Goal: Task Accomplishment & Management: Use online tool/utility

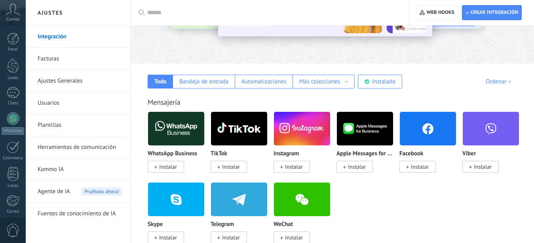
scroll to position [91, 0]
drag, startPoint x: 413, startPoint y: 61, endPoint x: 438, endPoint y: 93, distance: 40.9
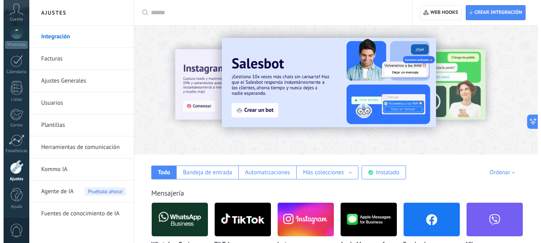
scroll to position [84, 0]
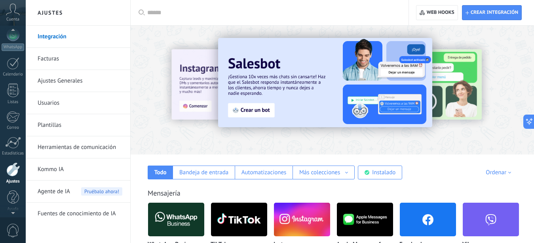
click at [17, 13] on use at bounding box center [12, 9] width 13 height 11
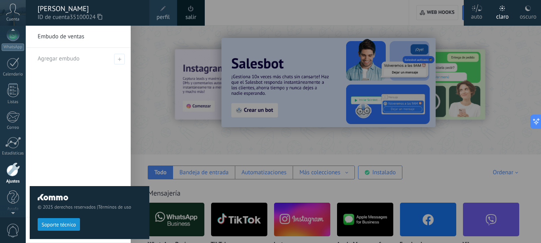
click at [169, 16] on span "perfil" at bounding box center [162, 17] width 13 height 9
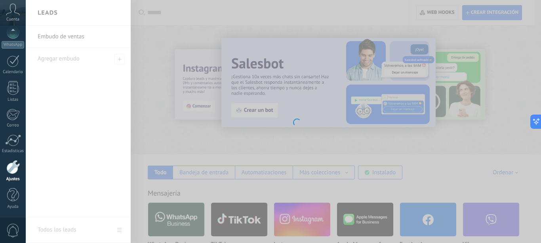
scroll to position [86, 0]
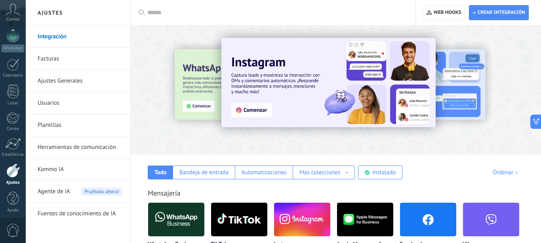
scroll to position [86, 0]
click at [13, 163] on div at bounding box center [12, 167] width 13 height 14
click at [16, 169] on div at bounding box center [12, 167] width 13 height 14
click at [512, 166] on div "Todo Bandeja de entrada Automatizaciones Más colecciones Fuentes de leads Soluc…" at bounding box center [336, 167] width 394 height 25
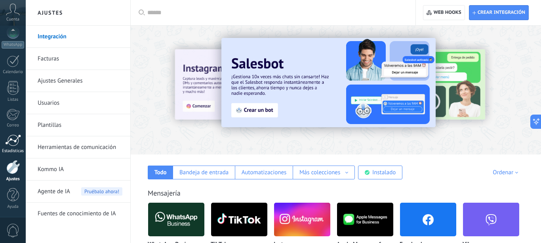
click at [11, 146] on div at bounding box center [13, 141] width 16 height 12
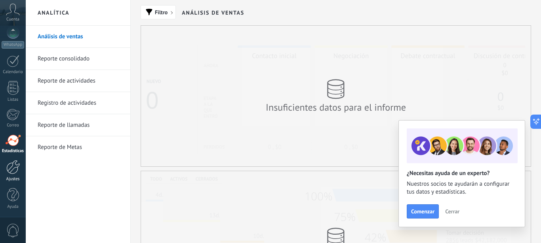
click at [12, 167] on div at bounding box center [12, 167] width 13 height 14
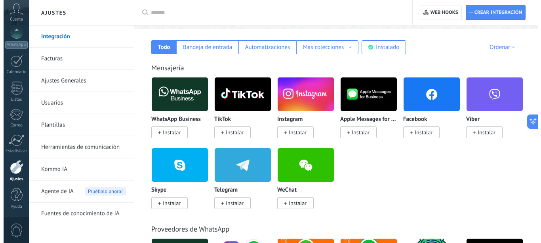
scroll to position [121, 0]
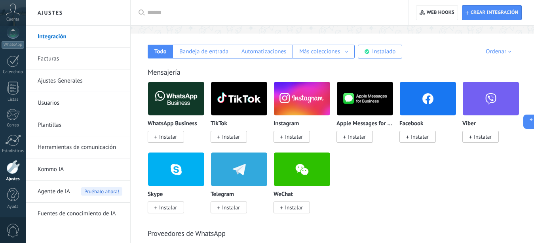
click at [417, 137] on span "Instalar" at bounding box center [420, 136] width 18 height 7
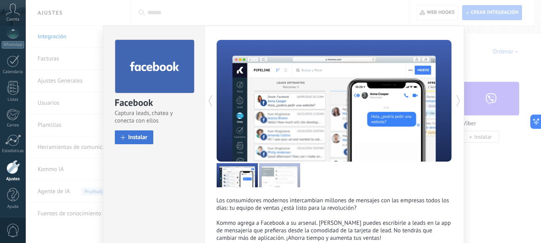
click at [134, 137] on span "Instalar" at bounding box center [137, 138] width 19 height 6
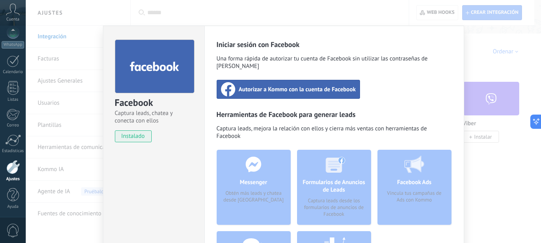
click at [288, 85] on span "Autorizar a Kommo con la cuenta de Facebook" at bounding box center [297, 89] width 117 height 8
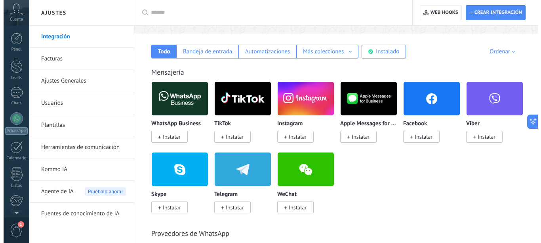
scroll to position [86, 0]
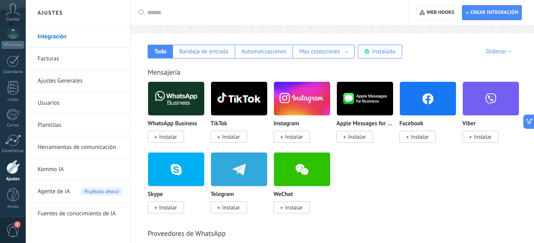
click at [12, 168] on div at bounding box center [12, 167] width 13 height 14
click at [420, 104] on img at bounding box center [428, 99] width 56 height 38
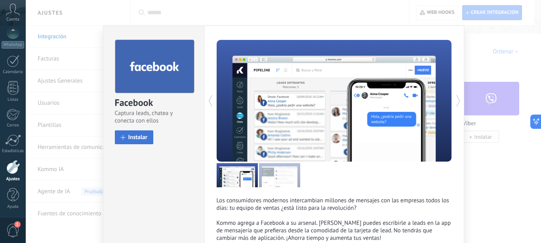
click at [135, 139] on span "Instalar" at bounding box center [137, 138] width 19 height 6
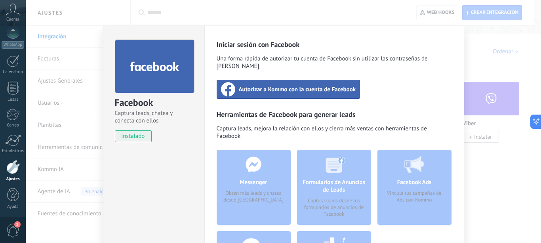
click at [302, 85] on span "Autorizar a Kommo con la cuenta de Facebook" at bounding box center [297, 89] width 117 height 8
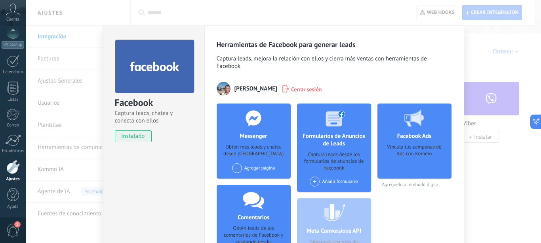
click at [254, 169] on div "Agregar página" at bounding box center [253, 168] width 43 height 10
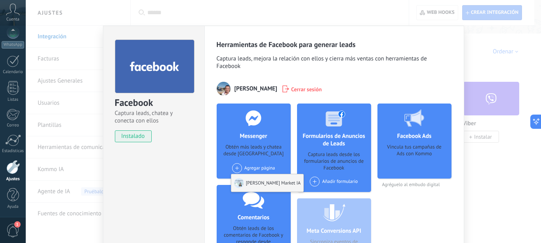
click at [255, 183] on div "Jordan Market IA" at bounding box center [267, 183] width 72 height 17
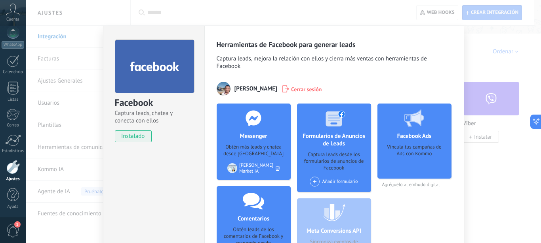
click at [15, 230] on span "1" at bounding box center [12, 231] width 13 height 14
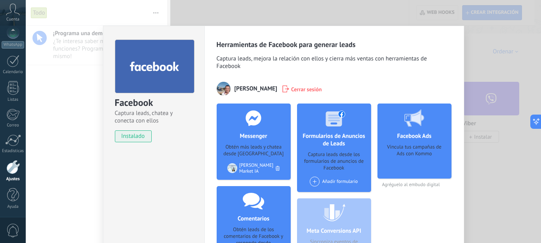
click at [322, 89] on span "Cerrar sesión" at bounding box center [306, 89] width 31 height 8
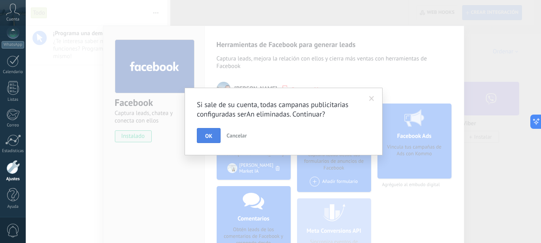
click at [207, 134] on span "OK" at bounding box center [208, 136] width 7 height 6
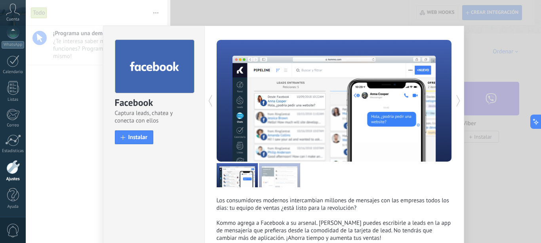
click at [486, 36] on div "Facebook Captura leads, chatea y conecta con ellos install Instalar Los consumi…" at bounding box center [283, 121] width 515 height 243
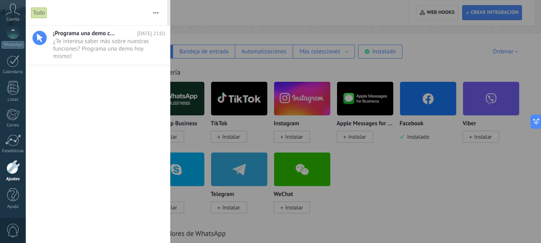
click at [9, 171] on div at bounding box center [12, 167] width 13 height 14
click at [14, 176] on div "Ajustes" at bounding box center [13, 171] width 26 height 22
click at [154, 16] on button "button" at bounding box center [155, 12] width 17 height 25
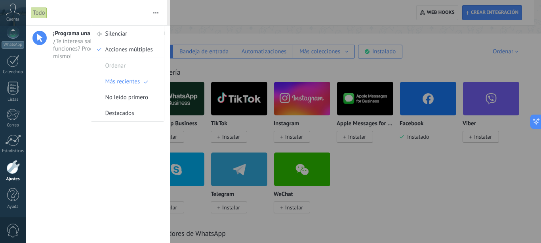
click at [208, 15] on div at bounding box center [270, 121] width 541 height 243
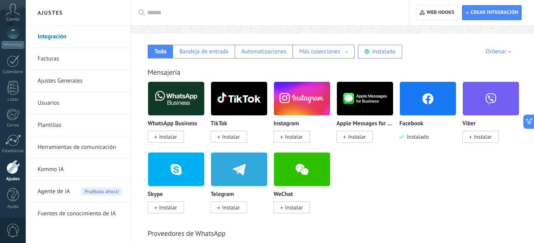
click at [15, 172] on div at bounding box center [12, 167] width 13 height 14
click at [10, 142] on div at bounding box center [13, 141] width 16 height 12
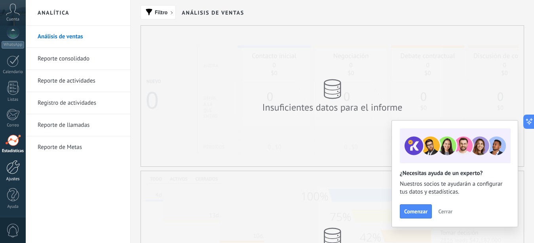
click at [13, 169] on div at bounding box center [12, 167] width 13 height 14
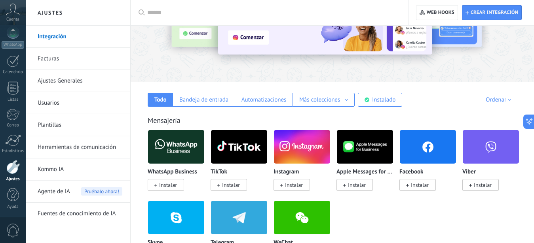
scroll to position [81, 0]
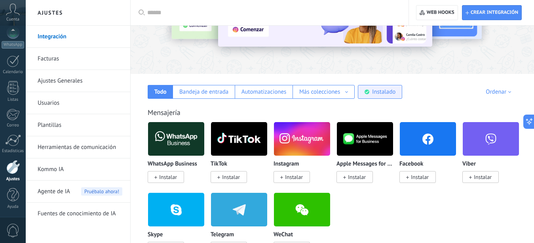
click at [383, 91] on div "Instalado" at bounding box center [383, 92] width 23 height 8
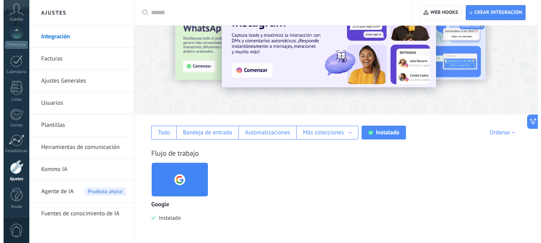
scroll to position [40, 0]
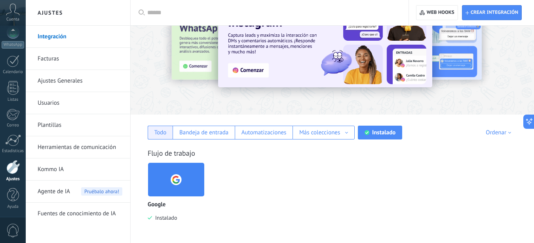
click at [158, 139] on div "Todo" at bounding box center [160, 133] width 25 height 14
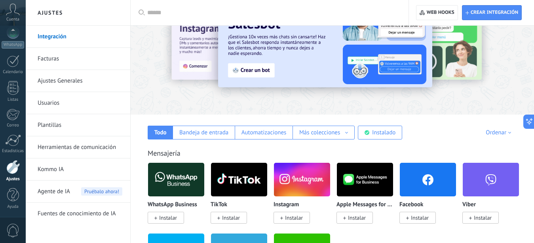
click at [420, 217] on span "Instalar" at bounding box center [420, 217] width 18 height 7
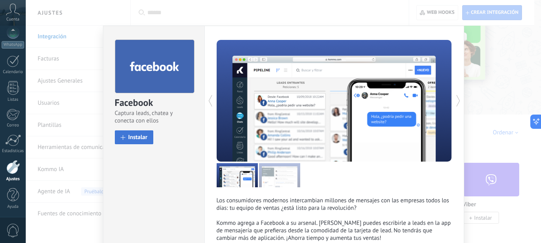
click at [138, 137] on span "Instalar" at bounding box center [137, 138] width 19 height 6
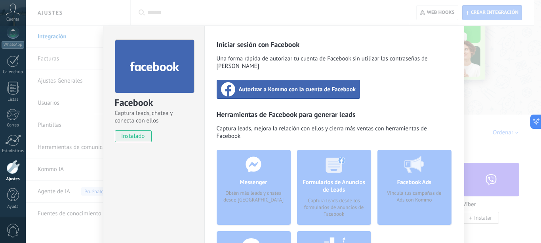
click at [296, 85] on span "Autorizar a Kommo con la cuenta de Facebook" at bounding box center [297, 89] width 117 height 8
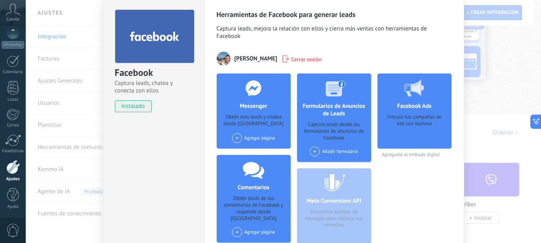
scroll to position [89, 0]
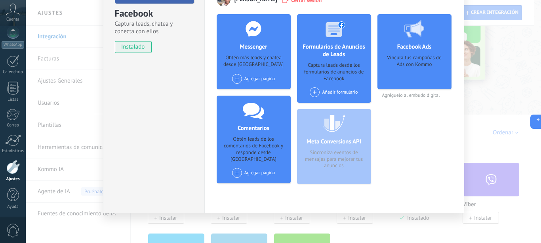
click at [254, 77] on div "Agregar página" at bounding box center [253, 79] width 43 height 10
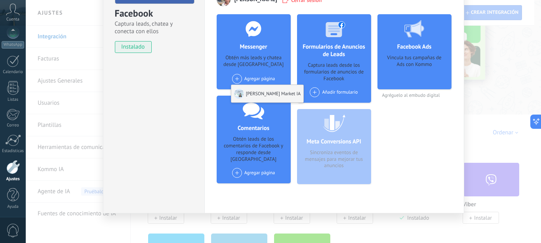
click at [254, 95] on div "Jordan Market IA" at bounding box center [267, 93] width 72 height 17
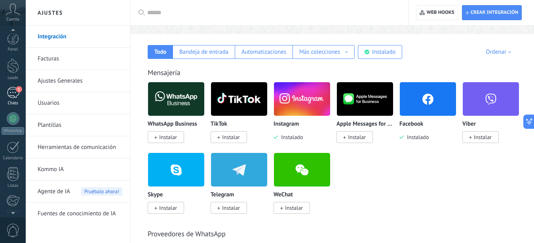
click at [16, 90] on span "1" at bounding box center [19, 89] width 6 height 6
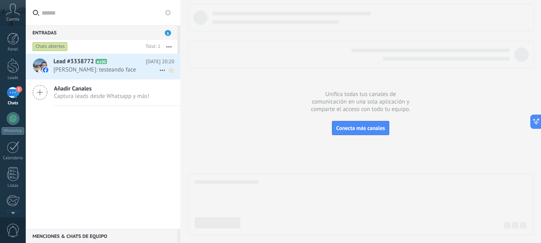
click at [73, 69] on span "Fredy Jordan Cordonez: testeando face" at bounding box center [106, 70] width 106 height 8
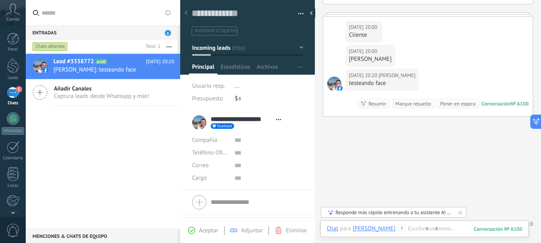
scroll to position [102, 0]
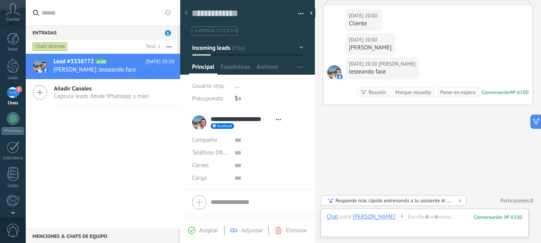
click at [15, 94] on div "1" at bounding box center [13, 92] width 13 height 11
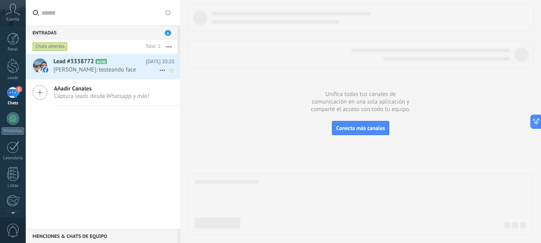
click at [78, 69] on span "Fredy Jordan Cordonez: testeando face" at bounding box center [106, 70] width 106 height 8
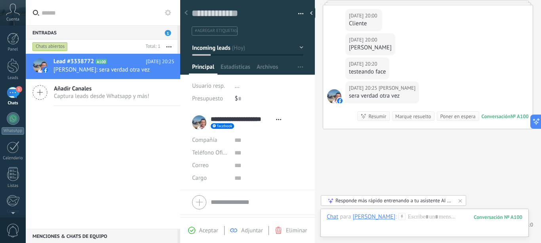
scroll to position [126, 0]
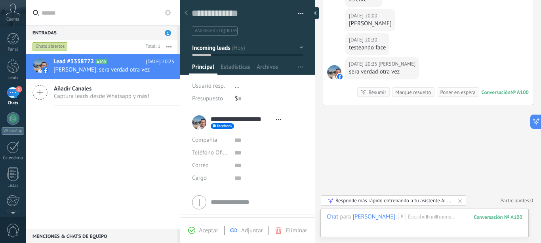
click at [315, 12] on div at bounding box center [313, 13] width 12 height 12
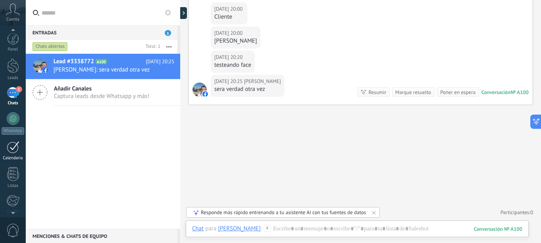
scroll to position [86, 0]
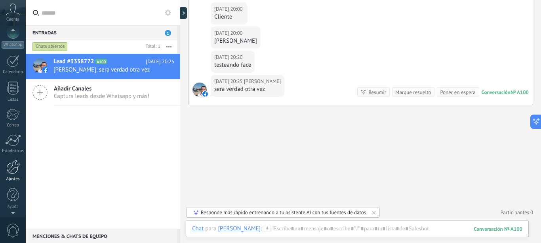
click at [14, 173] on div at bounding box center [12, 167] width 13 height 14
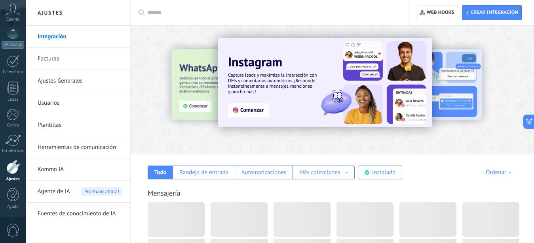
scroll to position [86, 0]
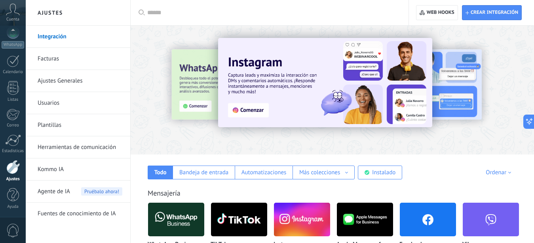
click at [70, 146] on link "Herramientas de comunicación" at bounding box center [80, 148] width 85 height 22
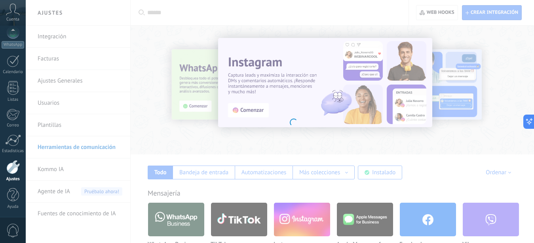
scroll to position [86, 0]
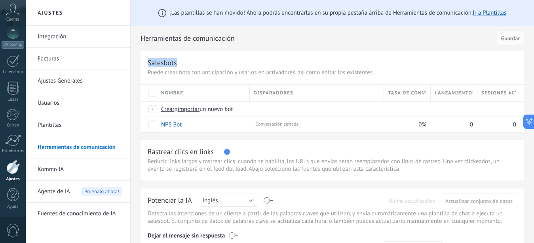
drag, startPoint x: 148, startPoint y: 65, endPoint x: 179, endPoint y: 59, distance: 31.4
click at [179, 59] on div "Salesbots" at bounding box center [332, 62] width 369 height 9
copy div "Salesbots"
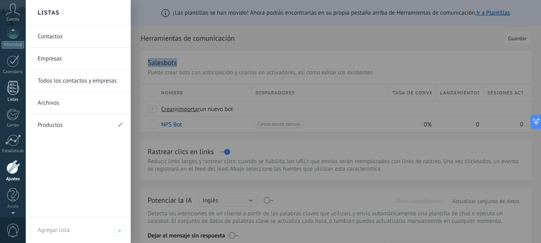
scroll to position [0, 0]
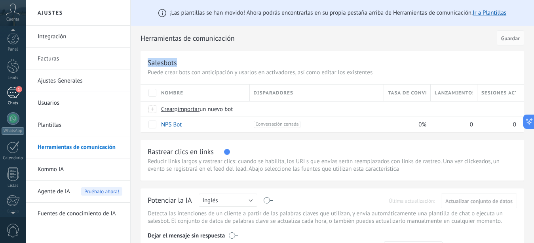
click at [17, 93] on div "1" at bounding box center [13, 92] width 13 height 11
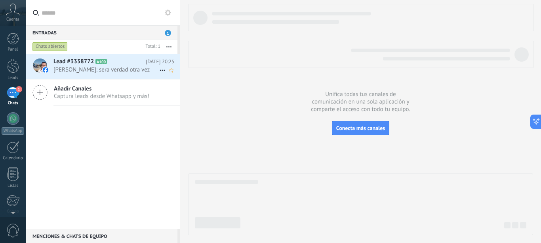
click at [102, 66] on span "[PERSON_NAME]: sera verdad otra vez" at bounding box center [106, 70] width 106 height 8
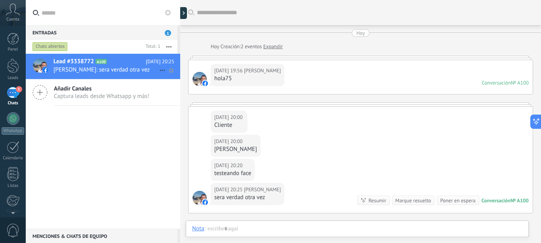
scroll to position [76, 0]
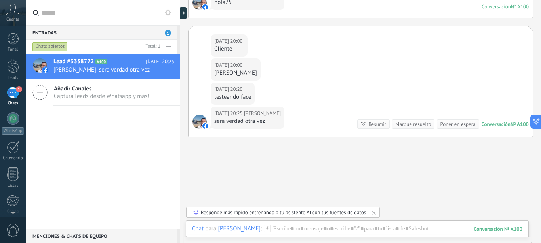
click at [180, 15] on div at bounding box center [180, 121] width 0 height 243
click at [187, 15] on div at bounding box center [185, 13] width 12 height 12
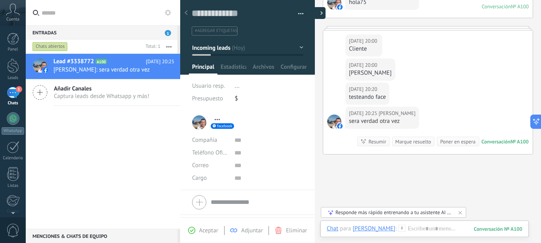
type textarea "**********"
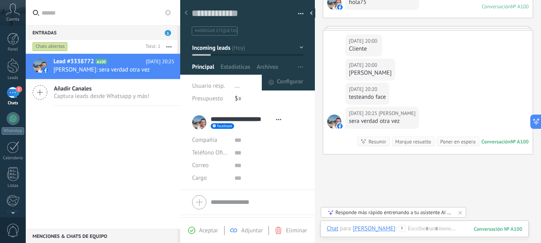
click at [298, 67] on icon "button" at bounding box center [300, 66] width 5 height 1
click at [290, 81] on span "Configurar" at bounding box center [290, 83] width 26 height 16
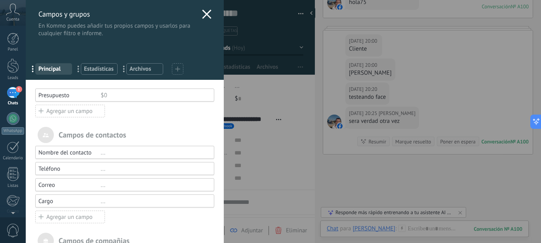
click at [179, 68] on icon at bounding box center [177, 68] width 5 height 5
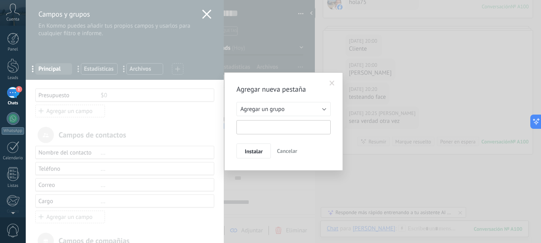
click at [275, 124] on input "text" at bounding box center [283, 127] width 94 height 14
type input "**********"
click at [252, 154] on span "Instalar" at bounding box center [254, 152] width 18 height 6
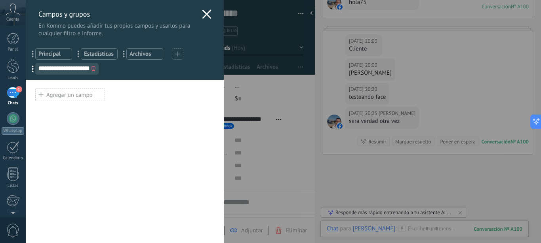
click at [93, 69] on icon at bounding box center [93, 68] width 4 height 5
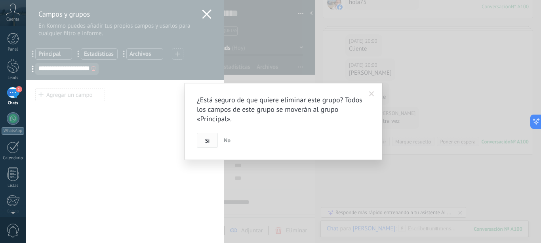
click at [209, 142] on span "Si" at bounding box center [207, 141] width 4 height 6
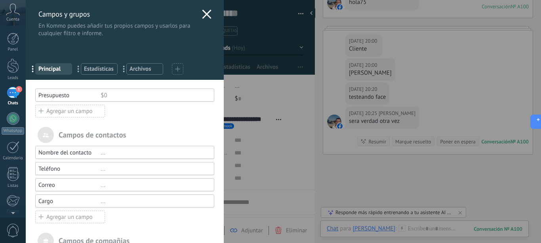
click at [180, 68] on icon at bounding box center [177, 68] width 5 height 5
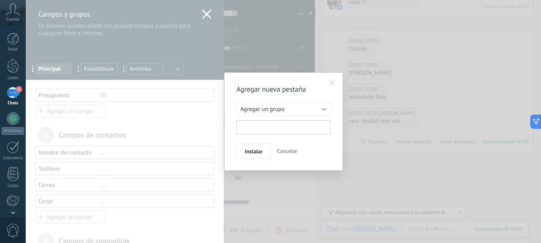
click at [277, 128] on input "text" at bounding box center [283, 127] width 94 height 14
type input "**********"
click at [256, 152] on span "Instalar" at bounding box center [254, 152] width 18 height 6
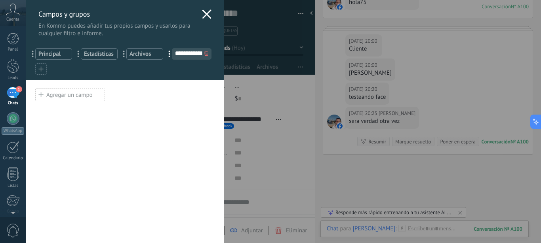
click at [42, 95] on use at bounding box center [40, 94] width 5 height 5
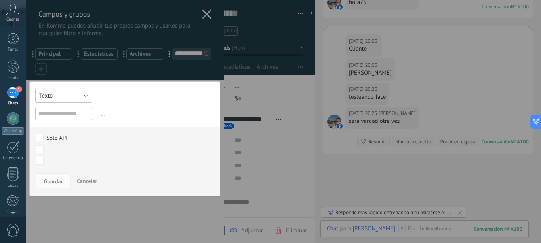
click at [85, 94] on button "Texto" at bounding box center [63, 96] width 57 height 14
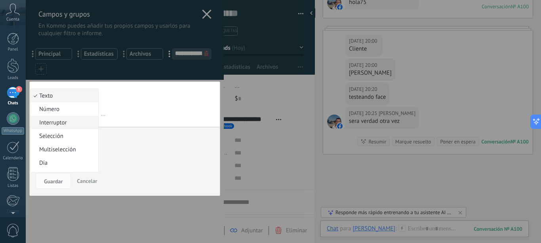
click at [53, 123] on span "Interruptor" at bounding box center [62, 123] width 65 height 8
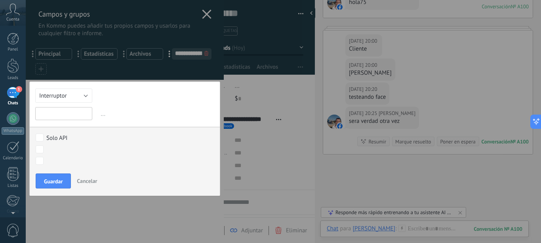
click at [48, 116] on input "text" at bounding box center [63, 113] width 57 height 13
type input "**********"
click at [131, 115] on span "..." at bounding box center [156, 114] width 115 height 13
click at [59, 180] on span "Guardar" at bounding box center [53, 182] width 19 height 6
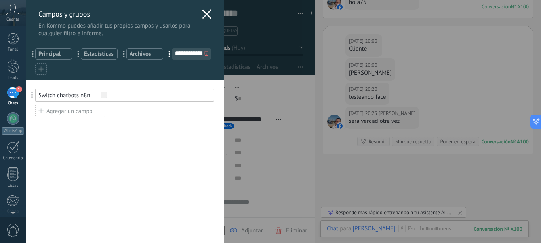
click at [42, 111] on use at bounding box center [40, 110] width 5 height 5
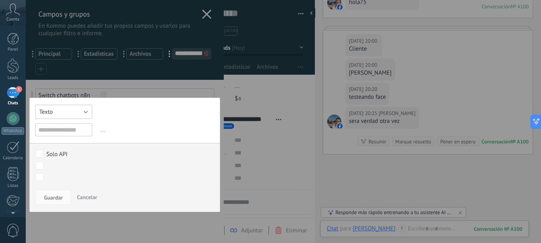
click at [85, 111] on button "Texto" at bounding box center [63, 112] width 57 height 14
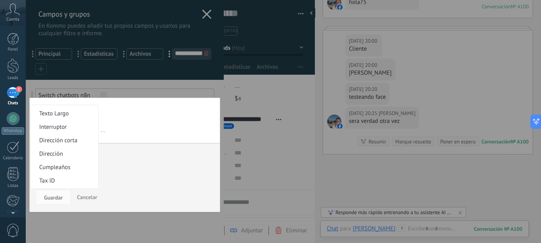
scroll to position [80, 0]
click at [62, 127] on span "Texto Largo" at bounding box center [62, 126] width 65 height 8
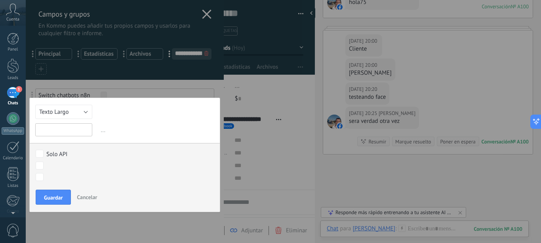
click at [58, 131] on input "text" at bounding box center [63, 129] width 57 height 13
type input "**********"
click at [55, 198] on span "Guardar" at bounding box center [53, 198] width 19 height 6
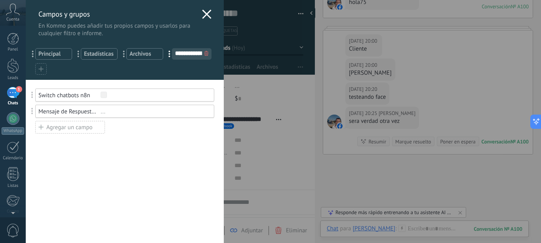
click at [202, 13] on use at bounding box center [206, 13] width 9 height 9
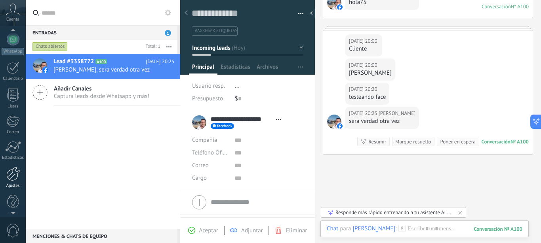
scroll to position [86, 0]
click at [14, 166] on div at bounding box center [12, 167] width 13 height 14
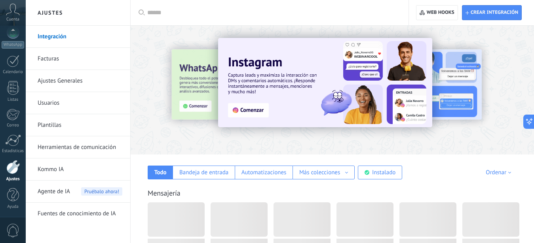
scroll to position [86, 0]
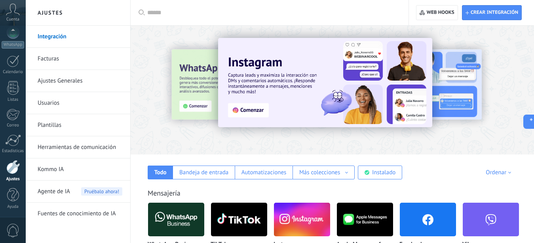
click at [85, 147] on link "Herramientas de comunicación" at bounding box center [80, 148] width 85 height 22
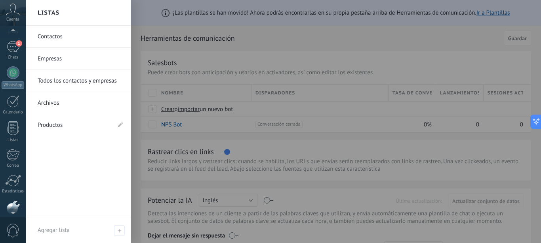
scroll to position [44, 0]
click at [15, 49] on div "1" at bounding box center [13, 49] width 13 height 11
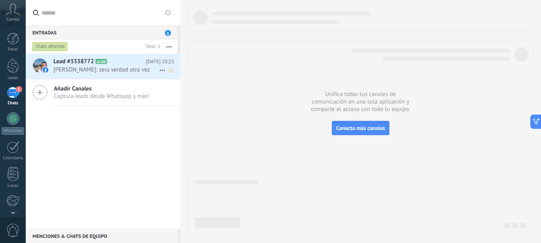
click at [92, 68] on span "[PERSON_NAME]: sera verdad otra vez" at bounding box center [106, 70] width 106 height 8
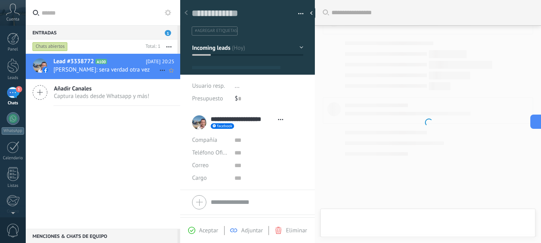
scroll to position [85, 0]
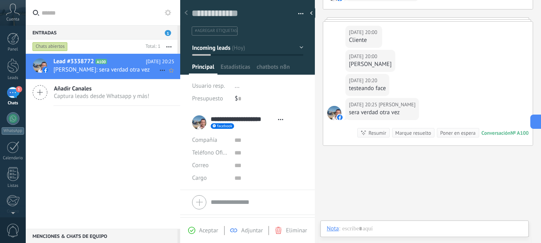
type textarea "**********"
click at [87, 69] on span "[PERSON_NAME]: sera verdad otra vez" at bounding box center [106, 70] width 106 height 8
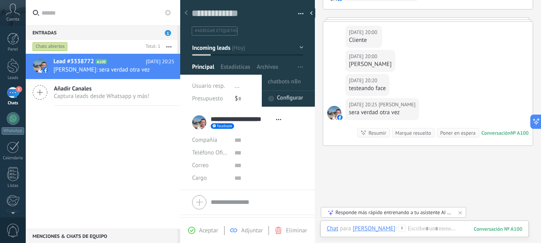
click at [288, 100] on span "Configurar" at bounding box center [290, 99] width 26 height 16
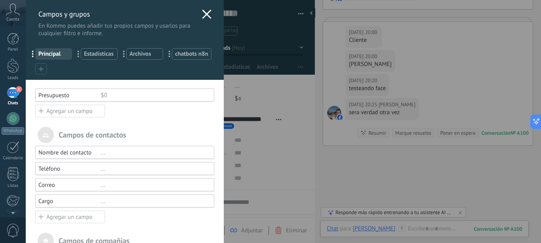
click at [175, 58] on span "chatbots n8n" at bounding box center [191, 54] width 33 height 8
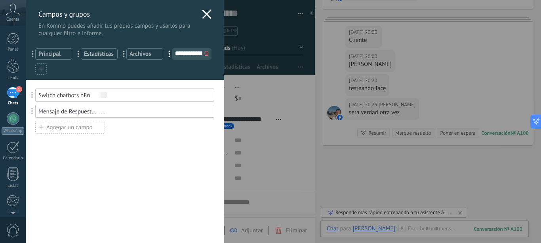
click at [204, 56] on icon at bounding box center [206, 53] width 4 height 5
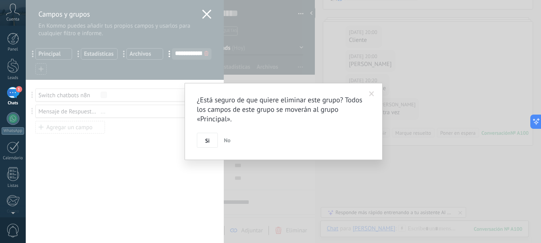
scroll to position [85, 0]
drag, startPoint x: 208, startPoint y: 141, endPoint x: 211, endPoint y: 160, distance: 19.3
click at [216, 178] on div "¿Está seguro de que quiere eliminar este grupo? Todos los campos de este grupo …" at bounding box center [283, 121] width 515 height 243
click at [230, 140] on span "No" at bounding box center [227, 140] width 7 height 7
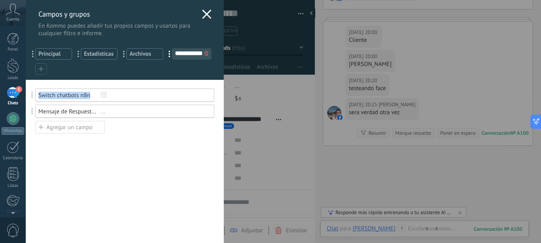
drag, startPoint x: 95, startPoint y: 95, endPoint x: 35, endPoint y: 100, distance: 59.6
click at [38, 99] on div "Switch chatbots n8n" at bounding box center [69, 96] width 62 height 8
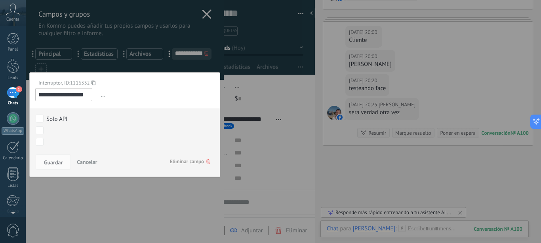
click at [154, 199] on div at bounding box center [125, 121] width 198 height 243
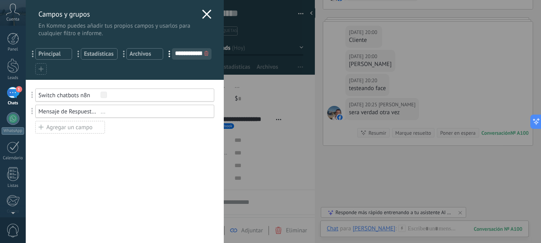
click at [204, 56] on use at bounding box center [206, 53] width 4 height 5
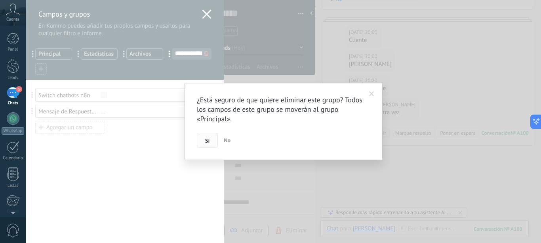
click at [208, 141] on span "Si" at bounding box center [207, 141] width 4 height 6
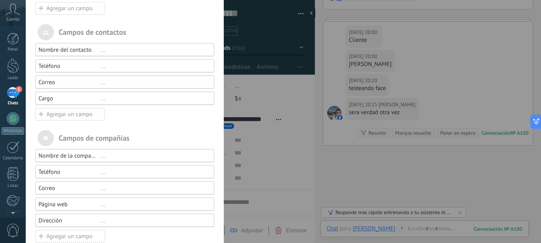
scroll to position [0, 0]
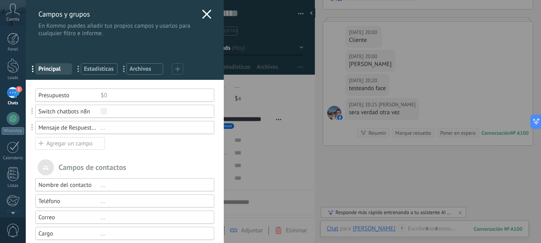
click at [107, 53] on div "Campos y grupos En Kommo puedes añadir tus propios campos y usarlos para cualqu…" at bounding box center [125, 40] width 198 height 80
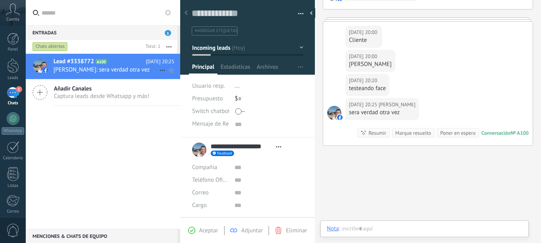
scroll to position [8, 0]
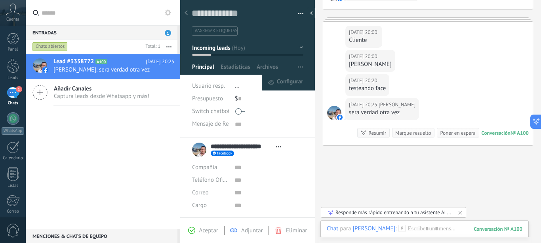
click at [298, 66] on span "button" at bounding box center [300, 67] width 5 height 15
click at [288, 83] on span "Configurar" at bounding box center [290, 83] width 26 height 16
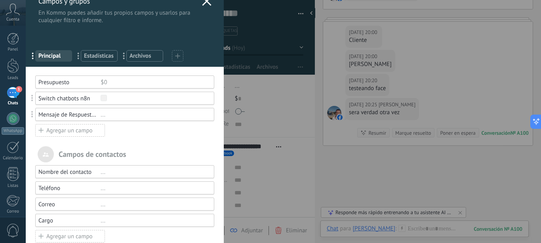
scroll to position [0, 0]
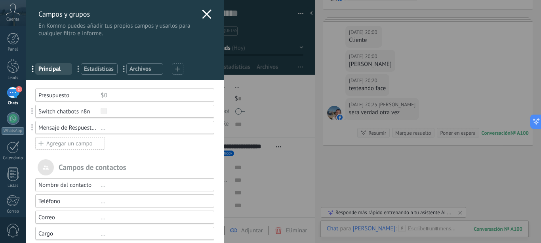
click at [178, 69] on use at bounding box center [177, 68] width 5 height 5
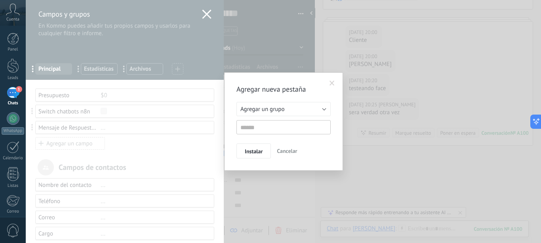
scroll to position [85, 0]
click at [332, 83] on span at bounding box center [331, 84] width 5 height 6
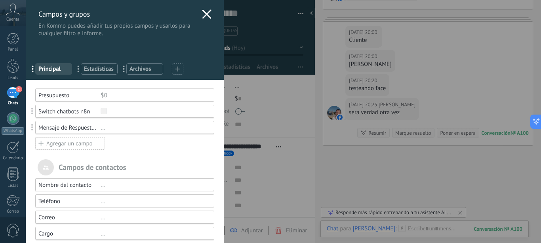
click at [122, 93] on div "$0" at bounding box center [154, 96] width 106 height 8
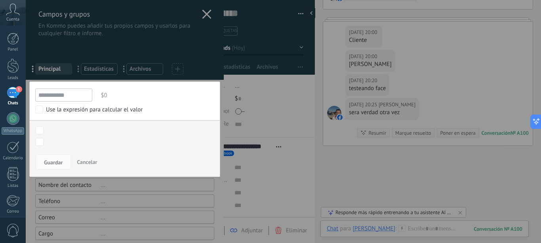
click at [87, 163] on span "Cancelar" at bounding box center [87, 162] width 20 height 7
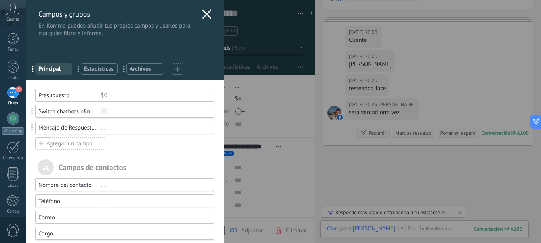
click at [179, 69] on use at bounding box center [177, 68] width 5 height 5
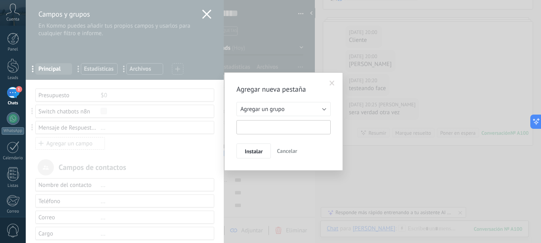
click at [255, 125] on input "text" at bounding box center [283, 127] width 94 height 14
type input "**********"
click at [254, 153] on span "Instalar" at bounding box center [254, 152] width 18 height 6
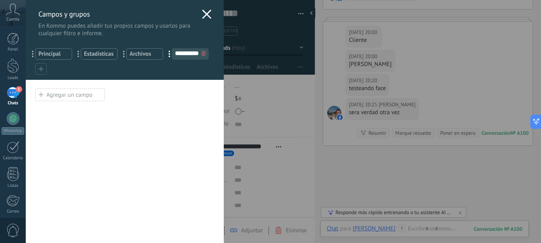
click at [43, 96] on icon at bounding box center [40, 95] width 5 height 10
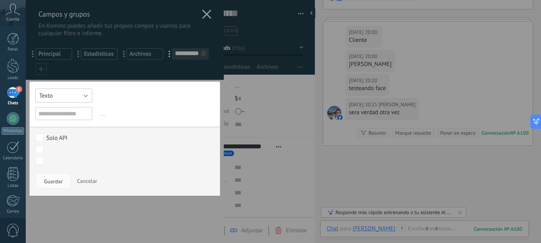
click at [55, 95] on button "Texto" at bounding box center [63, 96] width 57 height 14
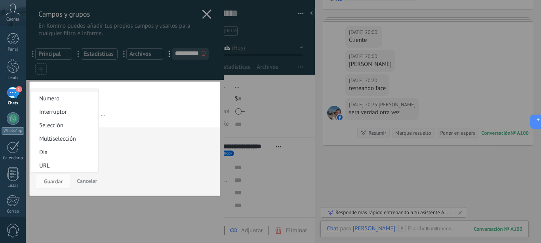
scroll to position [0, 0]
click at [58, 121] on span "Interruptor" at bounding box center [62, 123] width 65 height 8
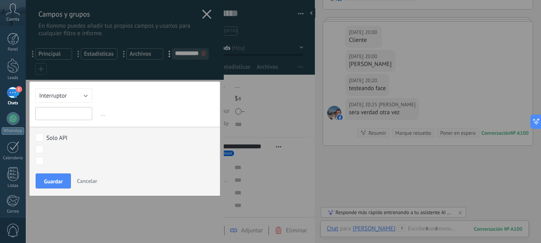
click at [68, 112] on input "text" at bounding box center [63, 113] width 57 height 13
type input "**********"
click at [56, 181] on span "Guardar" at bounding box center [53, 182] width 19 height 6
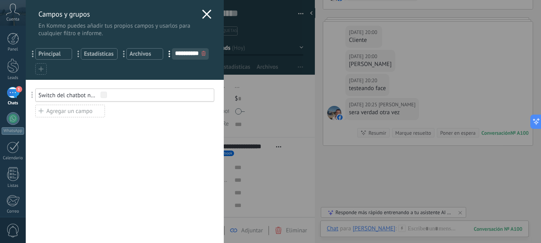
click at [41, 111] on use at bounding box center [40, 110] width 5 height 5
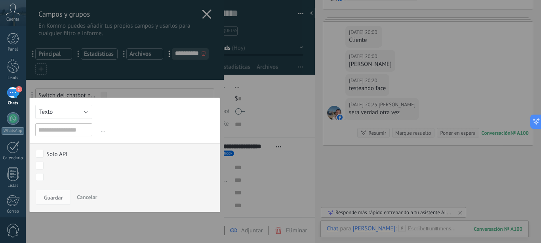
click at [87, 200] on span "Cancelar" at bounding box center [87, 197] width 20 height 7
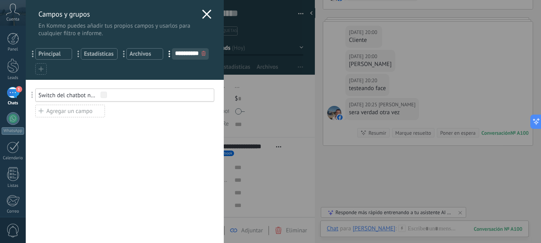
click at [40, 112] on icon at bounding box center [40, 111] width 5 height 10
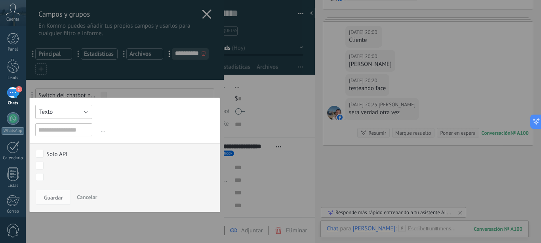
click at [49, 112] on span "Texto" at bounding box center [45, 112] width 13 height 8
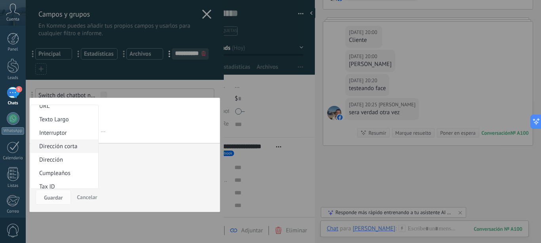
scroll to position [90, 0]
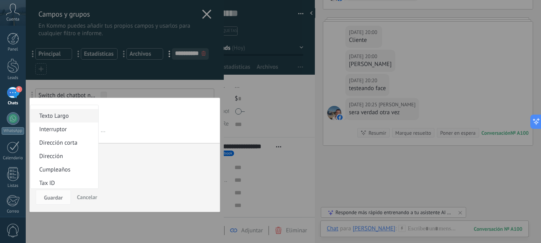
click at [51, 116] on span "Texto Largo" at bounding box center [62, 116] width 65 height 8
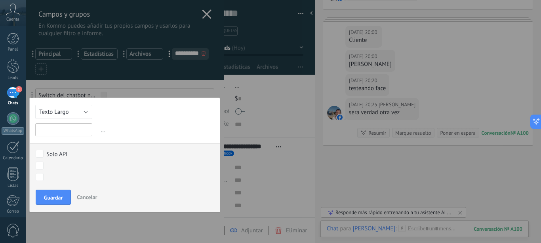
click at [58, 128] on input "text" at bounding box center [63, 129] width 57 height 13
paste input "**********"
type input "**********"
click at [57, 197] on span "Guardar" at bounding box center [53, 198] width 19 height 6
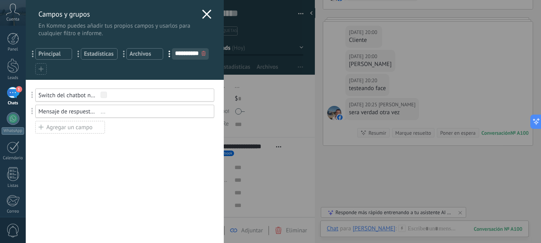
click at [202, 13] on use at bounding box center [206, 13] width 9 height 9
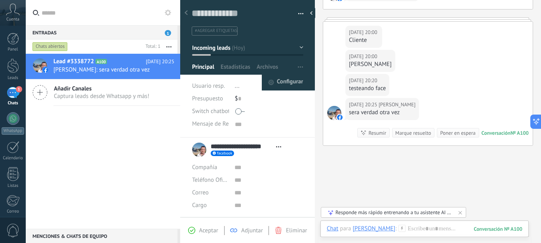
click at [285, 82] on span "Configurar" at bounding box center [290, 83] width 26 height 16
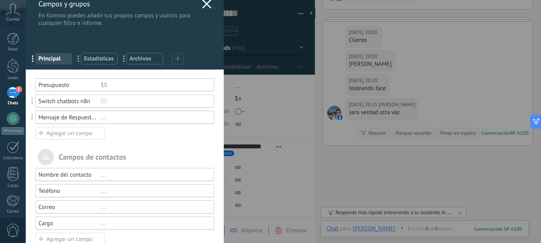
scroll to position [0, 0]
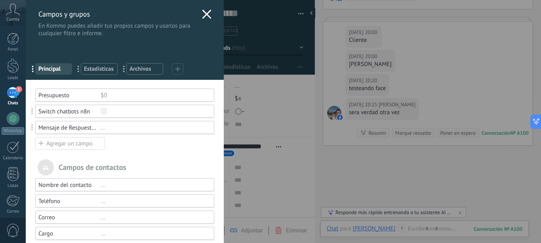
click at [34, 110] on span at bounding box center [32, 111] width 15 height 19
click at [52, 113] on div "Switch chatbots n8n" at bounding box center [69, 112] width 62 height 8
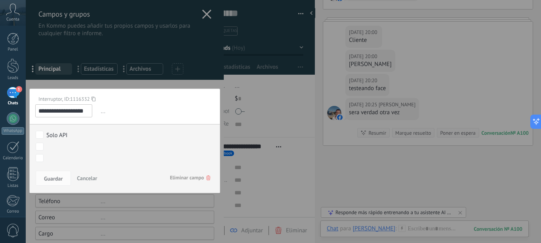
click at [213, 83] on div at bounding box center [125, 196] width 198 height 393
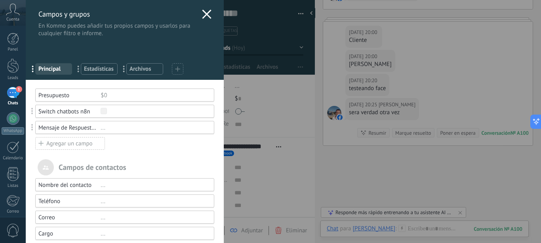
click at [178, 68] on icon at bounding box center [177, 68] width 5 height 5
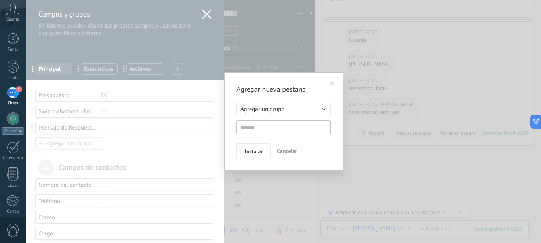
click at [287, 152] on span "Cancelar" at bounding box center [287, 151] width 20 height 7
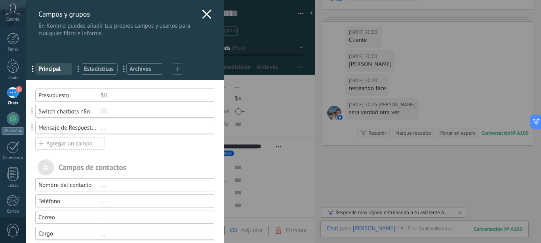
click at [202, 15] on use at bounding box center [206, 13] width 9 height 9
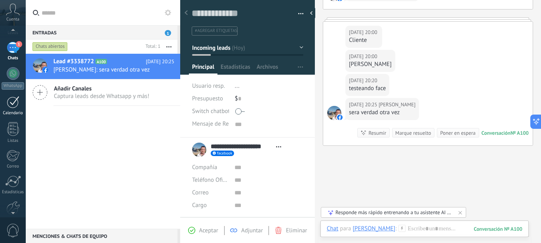
scroll to position [86, 0]
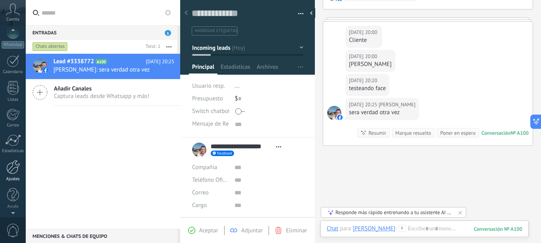
click at [13, 170] on div at bounding box center [12, 167] width 13 height 14
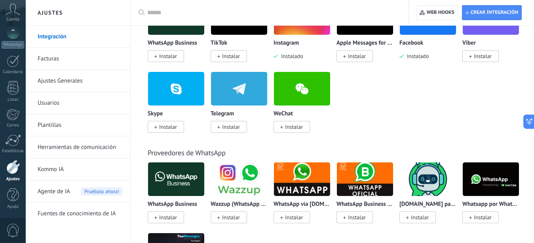
scroll to position [161, 0]
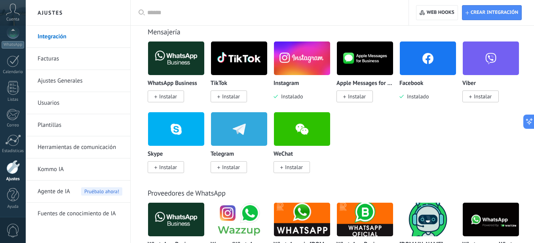
click at [13, 172] on div at bounding box center [12, 167] width 13 height 14
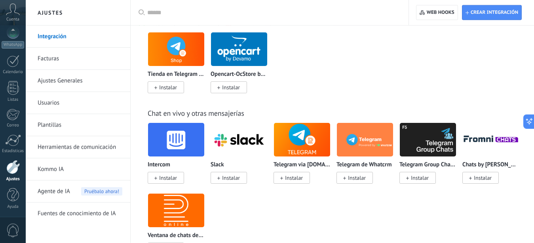
scroll to position [565, 0]
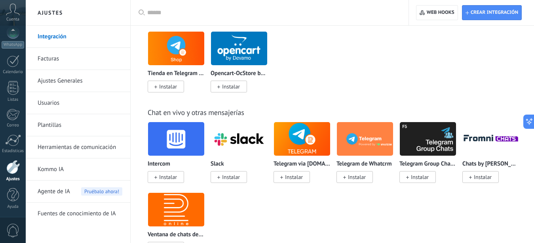
click at [11, 170] on div at bounding box center [12, 167] width 13 height 14
click at [51, 125] on link "Plantillas" at bounding box center [80, 125] width 85 height 22
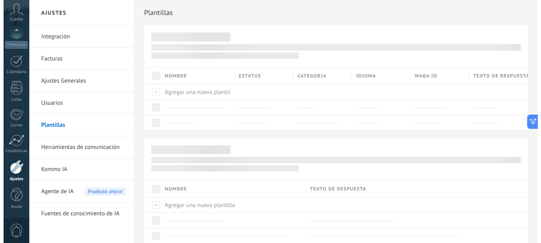
scroll to position [86, 0]
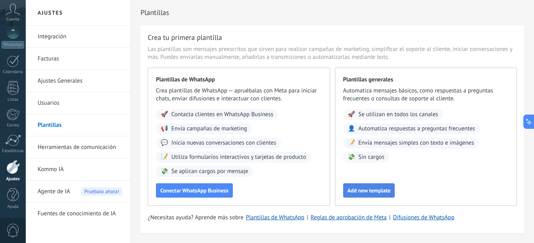
click at [376, 187] on button "Add new template" at bounding box center [369, 191] width 52 height 14
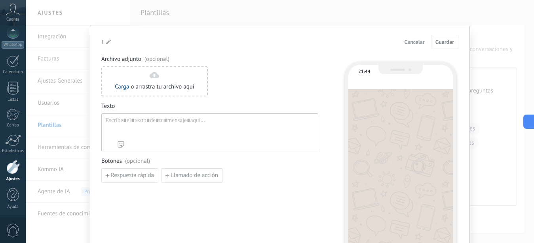
type input "**********"
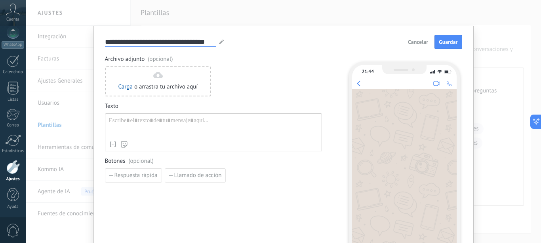
click at [170, 41] on input "**********" at bounding box center [160, 41] width 111 height 9
click at [129, 122] on div at bounding box center [213, 127] width 209 height 20
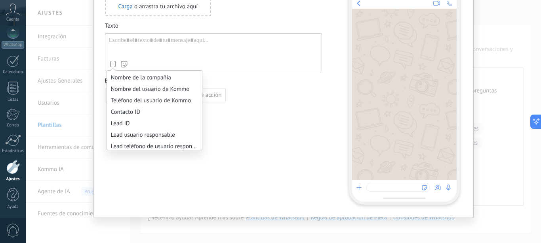
scroll to position [409, 0]
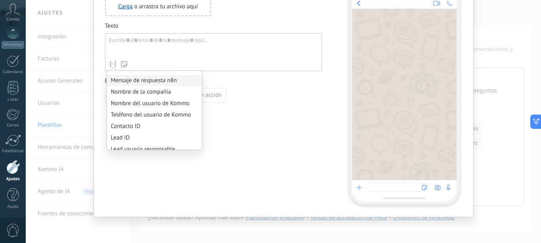
click at [158, 78] on li "Mensaje de respuesta n8n" at bounding box center [154, 80] width 95 height 11
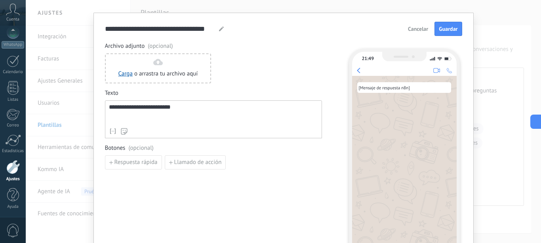
scroll to position [0, 0]
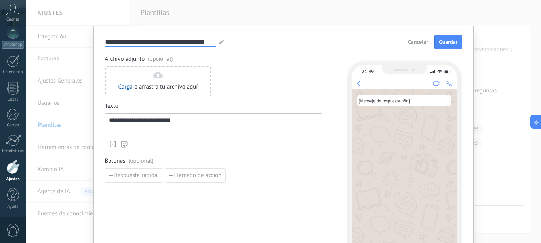
drag, startPoint x: 139, startPoint y: 45, endPoint x: 145, endPoint y: 40, distance: 7.0
click at [140, 45] on input "**********" at bounding box center [160, 41] width 111 height 9
click at [219, 42] on use at bounding box center [221, 42] width 5 height 5
drag, startPoint x: 210, startPoint y: 42, endPoint x: 73, endPoint y: 52, distance: 137.2
click at [105, 46] on input "**********" at bounding box center [160, 41] width 111 height 9
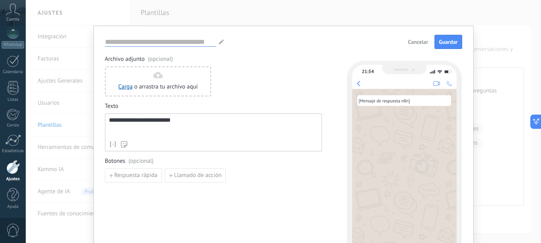
paste input "**********"
click at [291, 76] on div "Carga o arrastra tu archivo aquí Arrastra aquí" at bounding box center [213, 81] width 217 height 30
drag, startPoint x: 170, startPoint y: 43, endPoint x: 93, endPoint y: 36, distance: 77.9
click at [105, 41] on input "**********" at bounding box center [140, 41] width 71 height 9
paste input "**********"
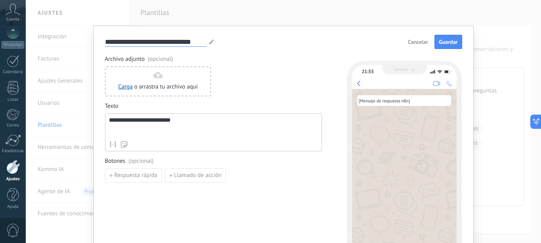
type input "**********"
click at [252, 62] on span "Archivo adjunto (opcional)" at bounding box center [213, 59] width 217 height 8
click at [442, 42] on span "Guardar" at bounding box center [447, 42] width 19 height 6
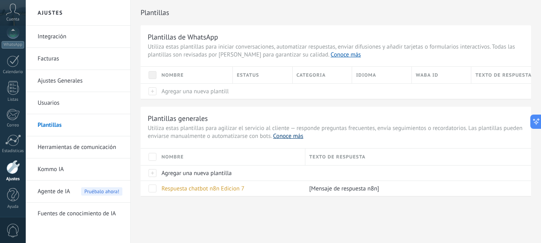
click at [303, 139] on link "Conoce más" at bounding box center [288, 137] width 30 height 8
click at [12, 170] on div at bounding box center [12, 167] width 13 height 14
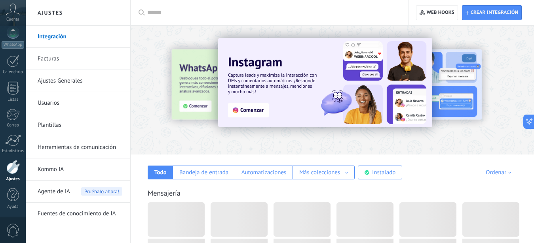
scroll to position [86, 0]
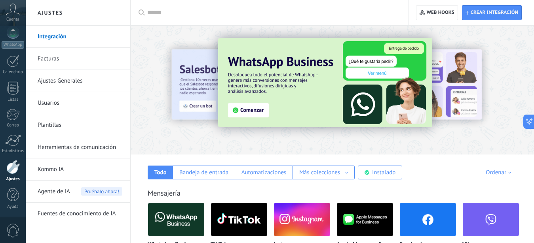
click at [55, 147] on link "Herramientas de comunicación" at bounding box center [80, 148] width 85 height 22
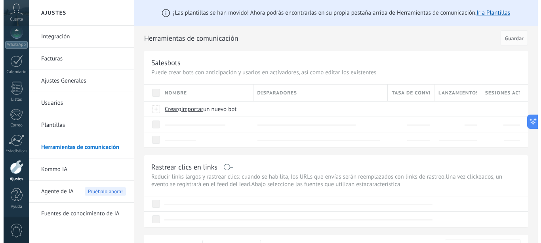
scroll to position [86, 0]
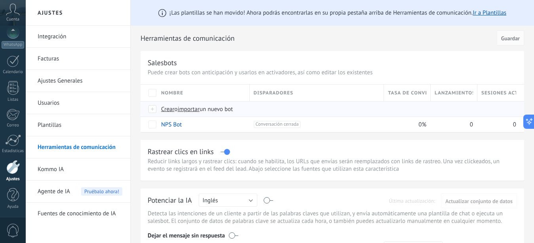
click at [167, 111] on span "Crear" at bounding box center [167, 110] width 13 height 8
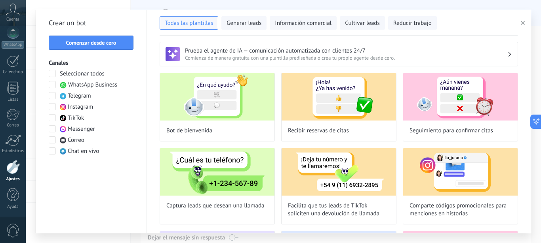
click at [523, 24] on use "button" at bounding box center [522, 23] width 4 height 4
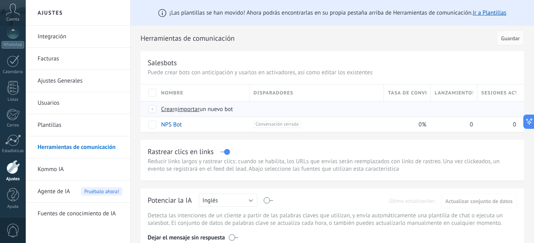
click at [167, 109] on span "Crear" at bounding box center [167, 110] width 13 height 8
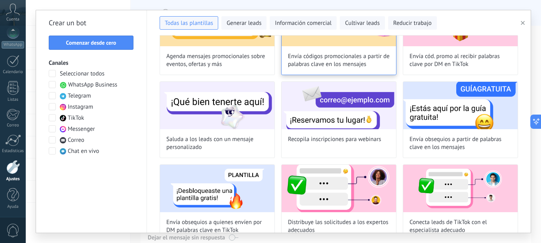
scroll to position [496, 0]
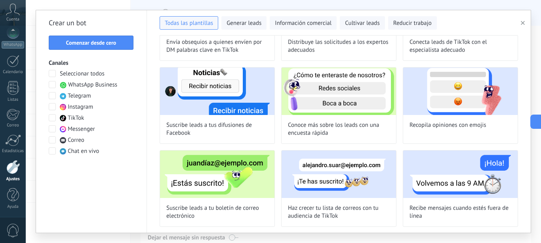
click at [52, 74] on span at bounding box center [52, 73] width 7 height 7
click at [98, 42] on span "Comenzar desde cero" at bounding box center [91, 43] width 50 height 6
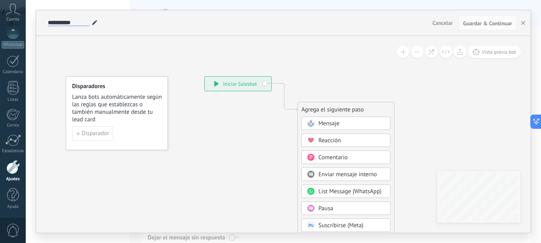
click at [64, 22] on input "**********" at bounding box center [69, 23] width 42 height 6
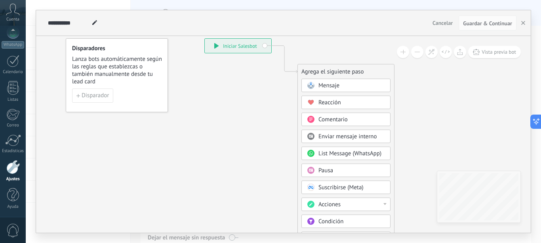
click at [351, 85] on div "Mensaje" at bounding box center [351, 86] width 66 height 8
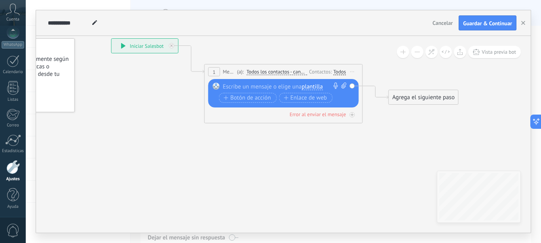
drag, startPoint x: 224, startPoint y: 88, endPoint x: 321, endPoint y: 87, distance: 97.0
click at [322, 88] on div at bounding box center [282, 87] width 118 height 8
drag, startPoint x: 325, startPoint y: 88, endPoint x: 221, endPoint y: 95, distance: 104.3
click at [223, 91] on div at bounding box center [282, 87] width 118 height 8
click at [317, 87] on span "plantilla" at bounding box center [312, 87] width 21 height 6
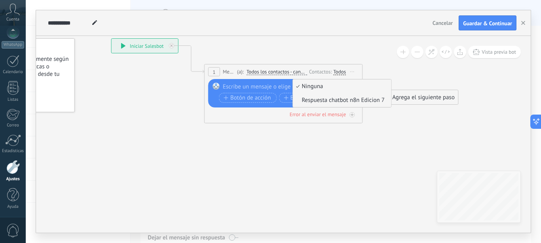
click at [348, 101] on span "Respuesta chatbot n8n Edicion 7" at bounding box center [341, 101] width 96 height 8
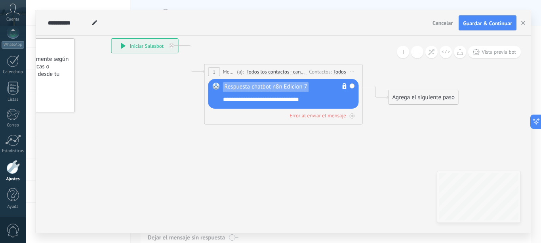
click at [408, 148] on icon at bounding box center [271, 76] width 716 height 470
drag, startPoint x: 313, startPoint y: 100, endPoint x: 219, endPoint y: 101, distance: 94.2
click at [223, 101] on div "**********" at bounding box center [288, 100] width 131 height 8
copy icon
drag, startPoint x: 48, startPoint y: 20, endPoint x: 88, endPoint y: 20, distance: 40.4
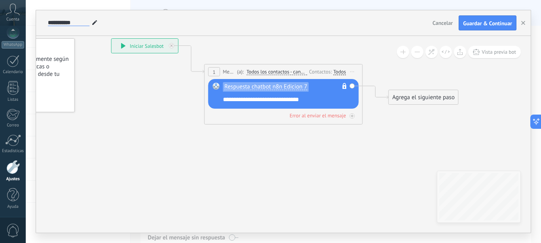
click at [88, 20] on input "**********" at bounding box center [69, 23] width 42 height 6
paste input "**********"
type input "**********"
click at [310, 30] on div "**********" at bounding box center [237, 22] width 383 height 25
click at [496, 25] on span "Guardar & Continuar" at bounding box center [487, 24] width 49 height 6
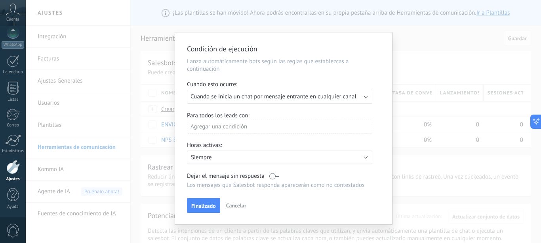
drag, startPoint x: 277, startPoint y: 47, endPoint x: 182, endPoint y: 55, distance: 95.6
click at [182, 55] on div "Condición de ejecución Lanza automáticamente bots según las reglas que establez…" at bounding box center [283, 128] width 217 height 192
copy h2 "Condición de ejecución"
drag, startPoint x: 191, startPoint y: 82, endPoint x: 242, endPoint y: 79, distance: 51.5
click at [236, 85] on div "Cuando esto ocurre:" at bounding box center [283, 85] width 193 height 9
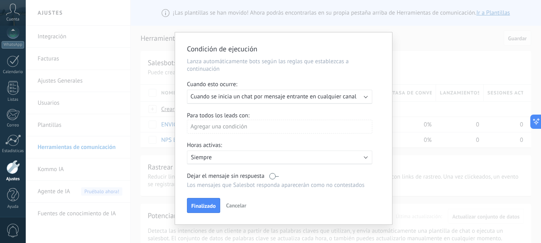
click at [246, 77] on div "Condición de ejecución Lanza automáticamente bots según las reglas que establez…" at bounding box center [283, 128] width 217 height 192
drag, startPoint x: 241, startPoint y: 85, endPoint x: 187, endPoint y: 85, distance: 54.2
click at [187, 85] on div "Cuando esto ocurre:" at bounding box center [283, 85] width 193 height 9
copy div "Cuando esto ocurre:"
click at [365, 95] on div "Ejecutar: Cuando se inicia un chat por mensaje entrante en cualquier canal" at bounding box center [279, 97] width 185 height 14
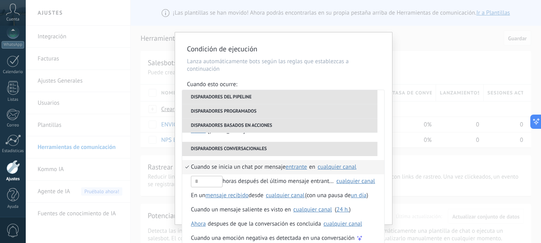
scroll to position [187, 0]
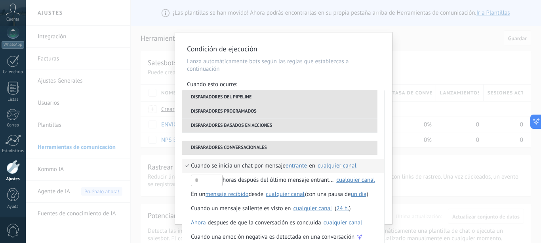
click at [209, 167] on span "Cuando se inicia un chat por mensaje" at bounding box center [238, 166] width 95 height 14
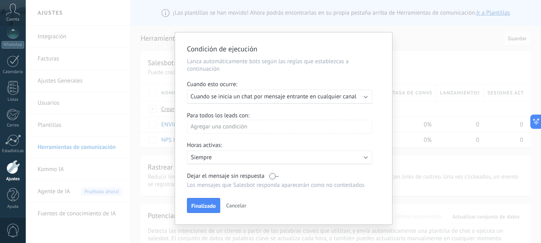
click at [192, 96] on span "Cuando se inicia un chat por mensaje entrante en cualquier canal" at bounding box center [273, 97] width 166 height 8
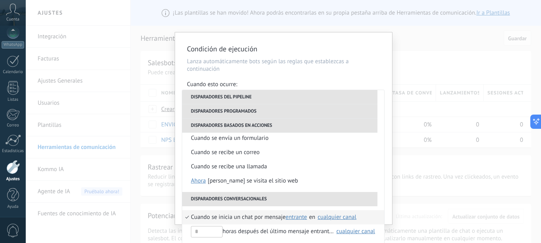
scroll to position [6, 0]
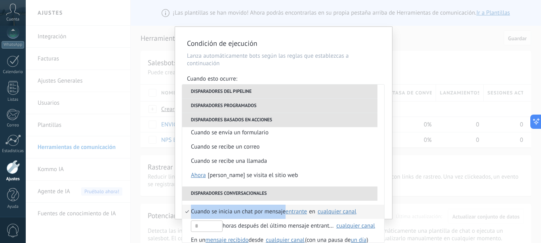
drag, startPoint x: 360, startPoint y: 214, endPoint x: 183, endPoint y: 219, distance: 177.4
click at [183, 219] on li "Cuando se inicia un chat por mensaje entrante saliente cualquiera entrante en S…" at bounding box center [283, 212] width 202 height 14
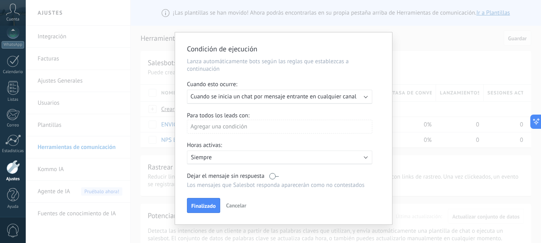
scroll to position [0, 0]
click at [366, 98] on div "Ejecutar: Cuando se inicia un chat por mensaje entrante en cualquier canal" at bounding box center [279, 97] width 185 height 14
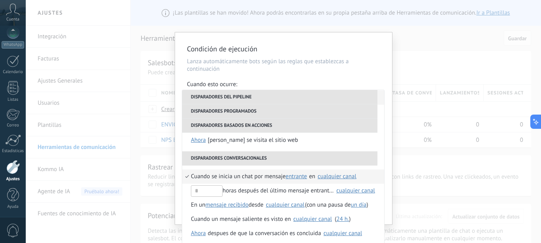
scroll to position [180, 0]
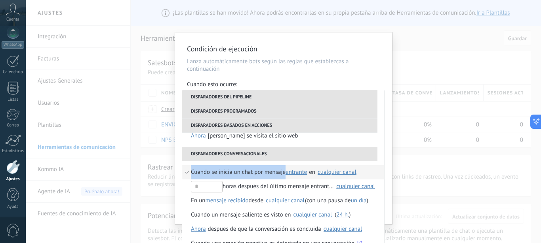
drag, startPoint x: 359, startPoint y: 175, endPoint x: 182, endPoint y: 175, distance: 177.3
click at [182, 175] on li "Cuando se inicia un chat por mensaje entrante saliente cualquiera entrante en S…" at bounding box center [283, 172] width 202 height 14
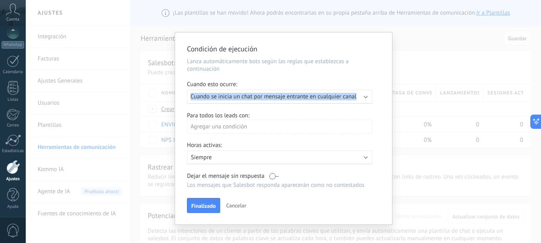
drag, startPoint x: 191, startPoint y: 97, endPoint x: 367, endPoint y: 97, distance: 176.1
click at [362, 97] on div "Ejecutar: Cuando se inicia un chat por mensaje entrante en cualquier canal" at bounding box center [276, 97] width 172 height 8
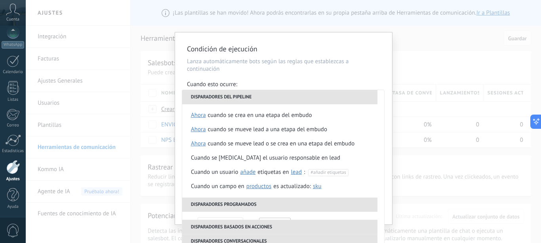
copy div "Cuando se inicia un chat por mensaje entrante en cualquier canal"
click at [375, 72] on p "Lanza automáticamente bots según las reglas que establezcas a continuación" at bounding box center [283, 65] width 193 height 15
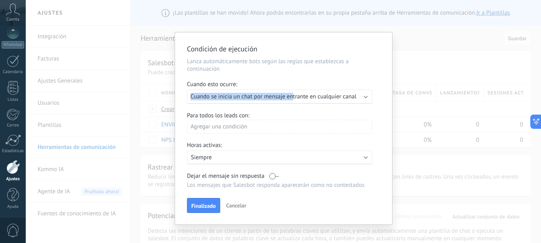
copy span "Cuando se inicia un chat por mensaje en"
drag, startPoint x: 190, startPoint y: 96, endPoint x: 293, endPoint y: 93, distance: 103.3
click at [293, 93] on div "Ejecutar: Cuando se inicia un chat por mensaje entrante en cualquier canal" at bounding box center [279, 97] width 185 height 14
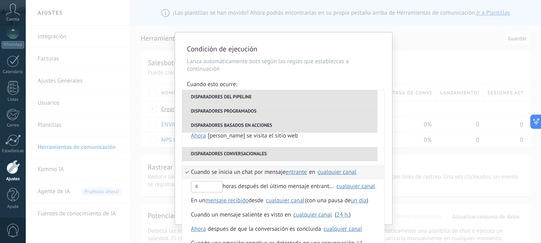
click at [246, 170] on span "Cuando se inicia un chat por mensaje" at bounding box center [238, 172] width 95 height 14
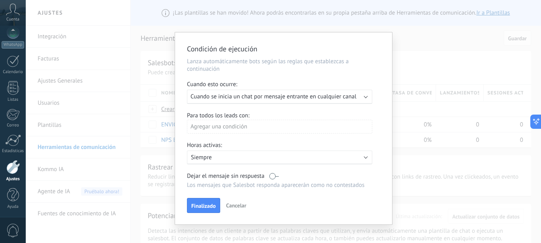
click at [366, 67] on p "Lanza automáticamente bots según las reglas que establezcas a continuación" at bounding box center [283, 65] width 193 height 15
click at [201, 205] on span "Finalizado" at bounding box center [203, 206] width 25 height 6
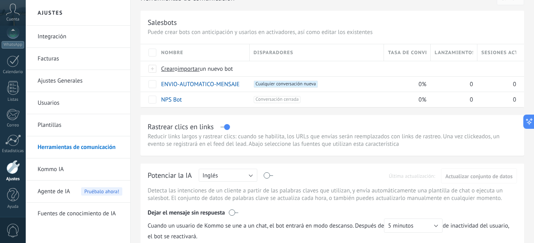
scroll to position [81, 0]
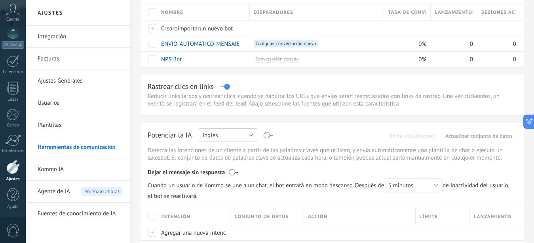
click at [251, 135] on button "Inglés" at bounding box center [228, 135] width 59 height 13
click at [251, 135] on span "Rusa" at bounding box center [224, 136] width 61 height 8
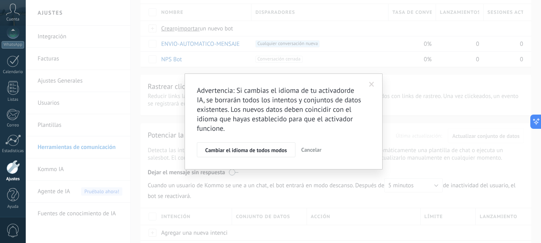
click at [372, 80] on span at bounding box center [371, 84] width 13 height 13
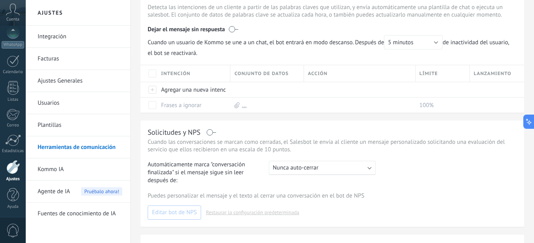
scroll to position [22, 0]
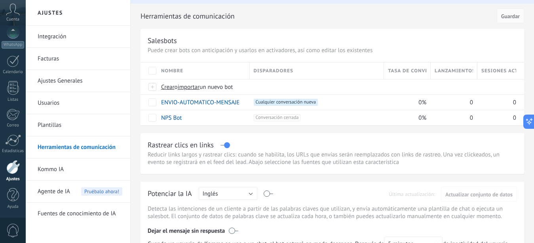
click at [53, 38] on link "Integración" at bounding box center [80, 37] width 85 height 22
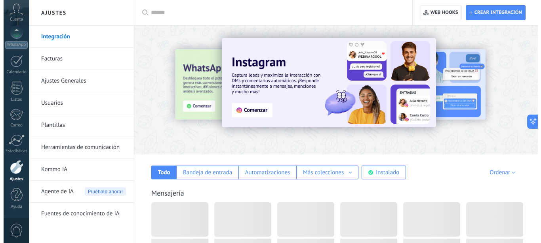
scroll to position [86, 0]
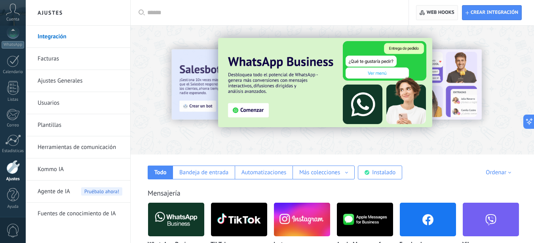
click at [436, 12] on span "Web hooks 0" at bounding box center [441, 12] width 28 height 6
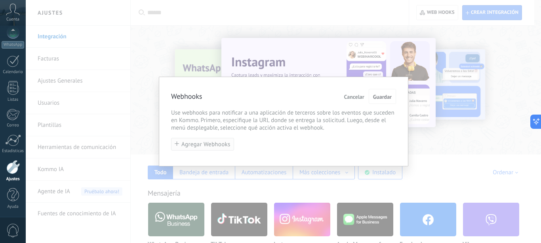
click at [203, 146] on span "Agregar Webhooks" at bounding box center [205, 145] width 49 height 6
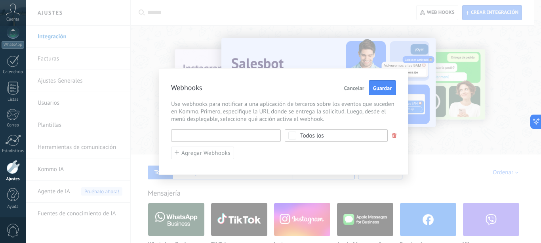
click at [189, 131] on input "text" at bounding box center [226, 135] width 110 height 13
paste input "**********"
type input "**********"
click at [308, 137] on div "Todos los" at bounding box center [312, 136] width 24 height 6
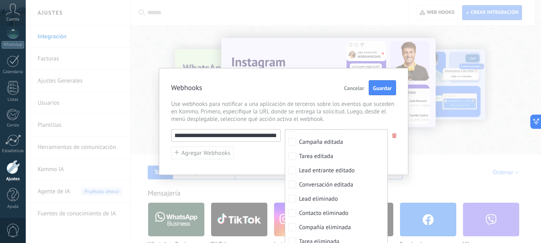
scroll to position [136, 0]
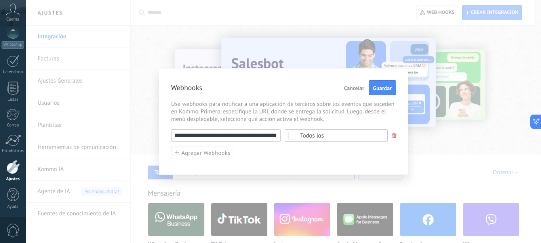
click at [338, 134] on span "Todos los" at bounding box center [338, 136] width 77 height 6
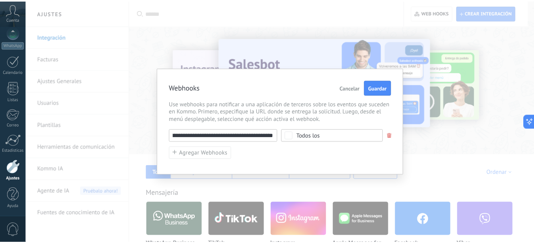
scroll to position [0, 0]
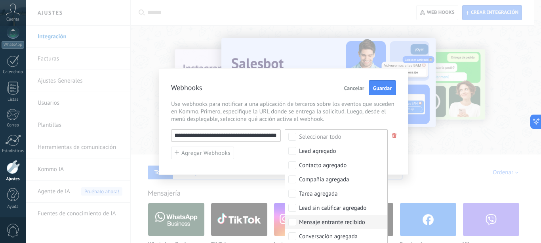
click at [335, 225] on div "Mensaje entrante recibido" at bounding box center [332, 223] width 66 height 8
click at [404, 156] on div "**********" at bounding box center [283, 121] width 515 height 243
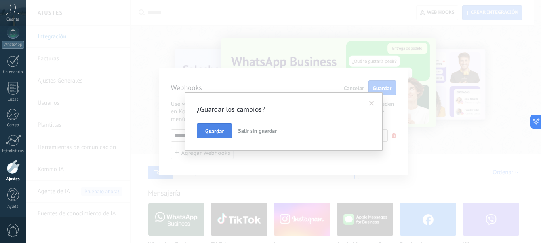
click at [220, 131] on span "Guardar" at bounding box center [214, 132] width 19 height 6
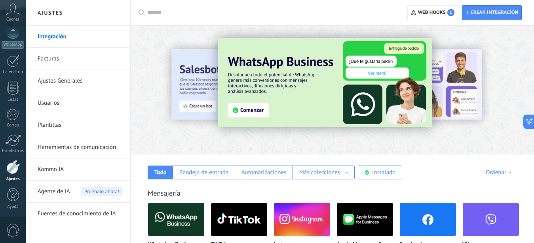
click at [59, 35] on link "Integración" at bounding box center [80, 37] width 85 height 22
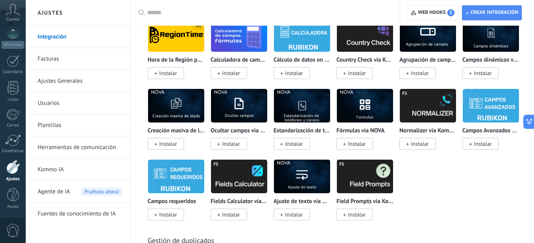
scroll to position [3189, 0]
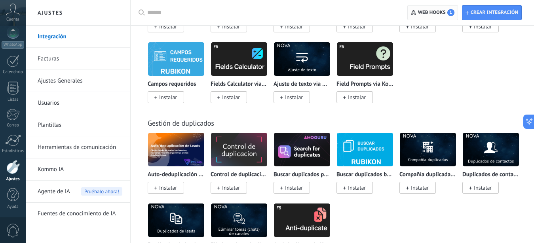
click at [452, 12] on span "1" at bounding box center [450, 12] width 7 height 7
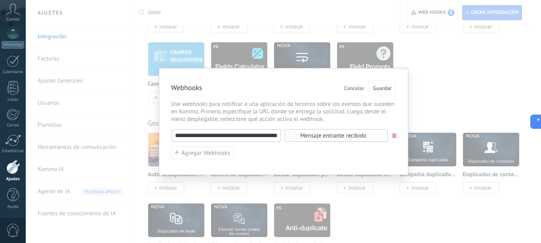
click at [386, 87] on span "Guardar" at bounding box center [382, 88] width 19 height 6
click at [447, 75] on div "**********" at bounding box center [283, 121] width 515 height 243
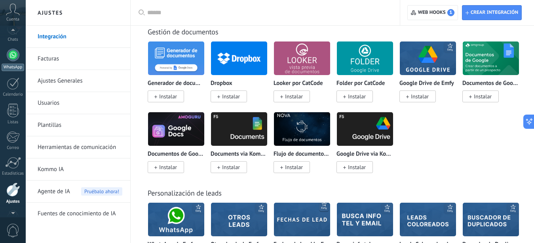
scroll to position [59, 0]
click at [15, 40] on div "1 Chats" at bounding box center [13, 37] width 26 height 19
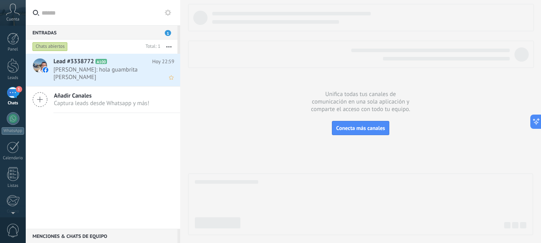
click at [73, 70] on span "[PERSON_NAME]: hola guambrita [PERSON_NAME]" at bounding box center [106, 73] width 106 height 15
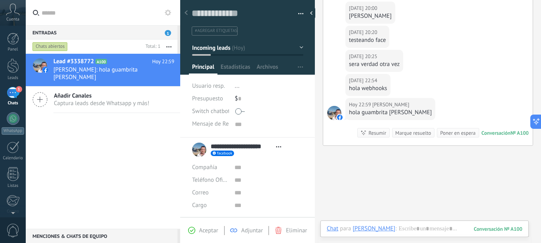
scroll to position [8, 0]
drag, startPoint x: 349, startPoint y: 115, endPoint x: 403, endPoint y: 111, distance: 53.9
click at [403, 111] on div "hola guambrita [PERSON_NAME]" at bounding box center [390, 113] width 83 height 8
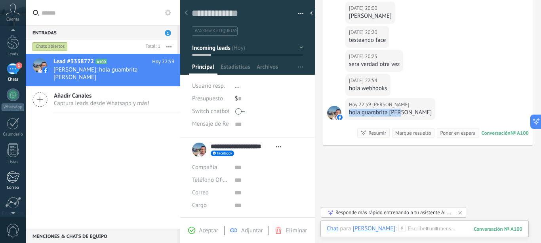
scroll to position [86, 0]
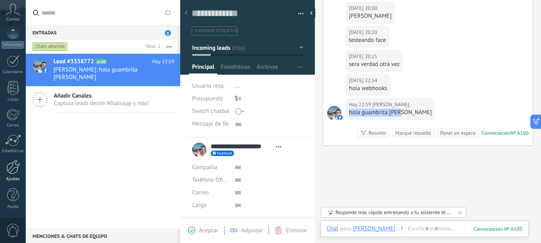
click at [15, 171] on div at bounding box center [12, 167] width 13 height 14
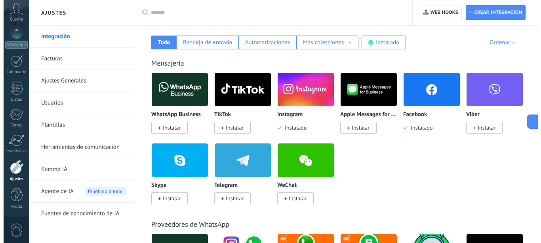
scroll to position [161, 0]
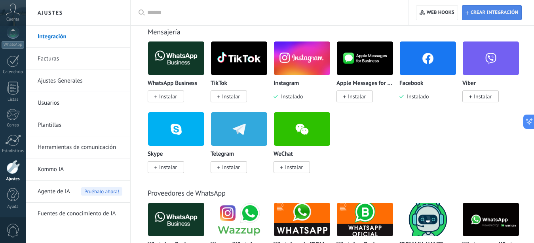
click at [499, 9] on span "Crear integración" at bounding box center [491, 13] width 53 height 14
type textarea "**********"
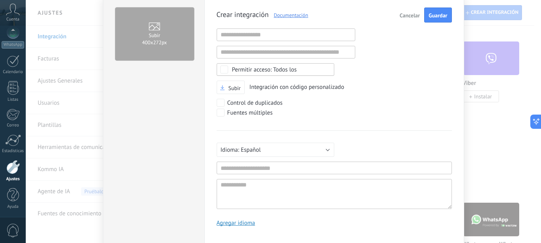
scroll to position [45, 0]
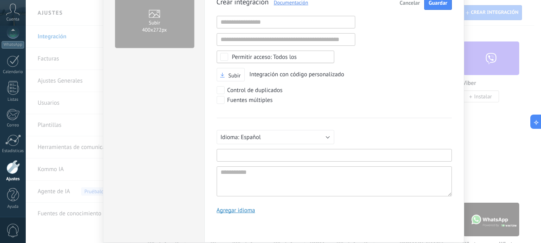
click at [243, 155] on input "text" at bounding box center [333, 155] width 235 height 13
paste input "**********"
type input "**********"
click at [177, 194] on div "Subir 400х272px" at bounding box center [153, 112] width 101 height 262
click at [438, 3] on span "Guardar" at bounding box center [437, 3] width 19 height 6
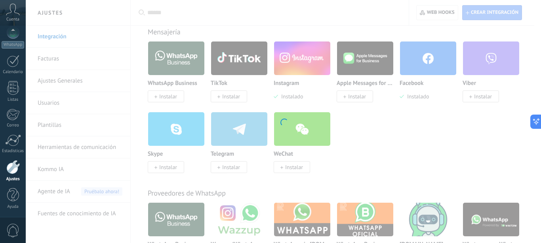
scroll to position [0, 0]
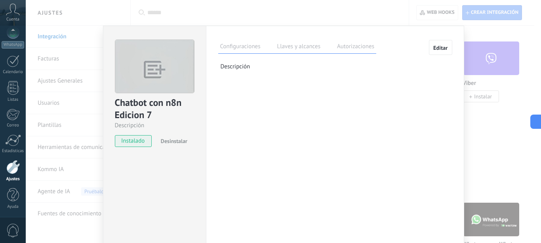
click at [289, 47] on label "Llaves y alcances" at bounding box center [298, 47] width 47 height 11
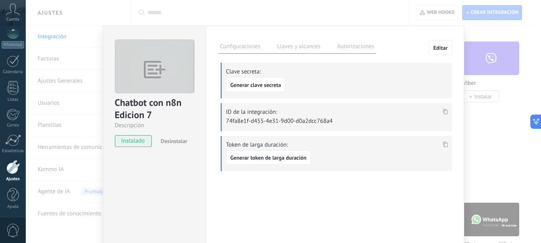
click at [244, 47] on label "Configuraciones" at bounding box center [240, 47] width 44 height 11
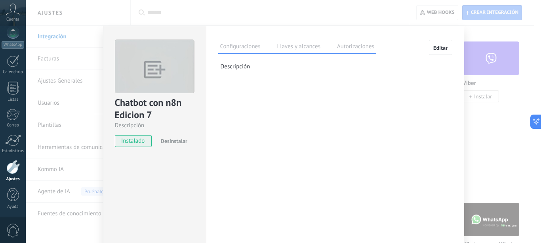
click at [287, 49] on label "Llaves y alcances" at bounding box center [298, 47] width 47 height 11
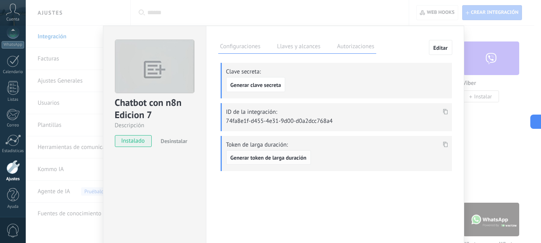
click at [270, 156] on span "Generar token de larga duración" at bounding box center [268, 158] width 76 height 6
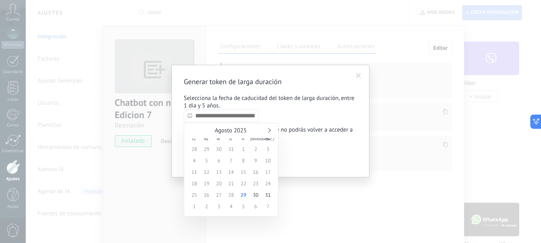
click at [253, 116] on input "text" at bounding box center [221, 116] width 75 height 13
click at [271, 133] on div "Agosto 2025" at bounding box center [231, 130] width 86 height 7
click at [268, 130] on link at bounding box center [268, 130] width 4 height 4
type input "**********"
click at [268, 149] on span "7" at bounding box center [268, 149] width 12 height 11
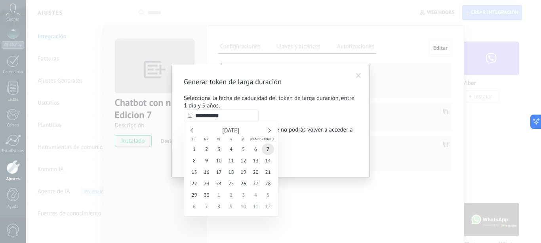
drag, startPoint x: 226, startPoint y: 115, endPoint x: 194, endPoint y: 115, distance: 32.8
click at [194, 115] on input "**********" at bounding box center [221, 116] width 75 height 13
click at [268, 148] on span "7" at bounding box center [268, 149] width 12 height 11
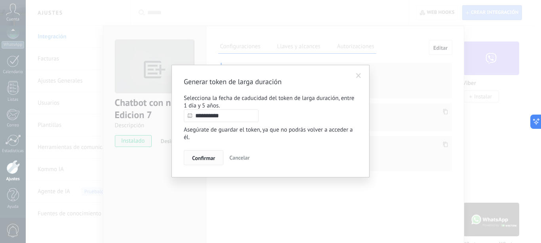
click at [202, 160] on span "Confirmar" at bounding box center [203, 159] width 23 height 6
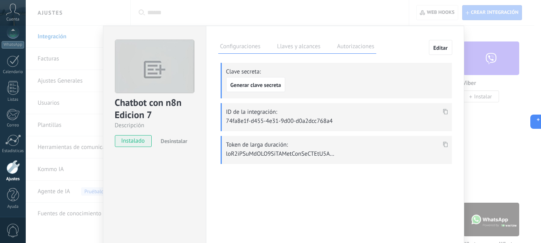
click at [442, 142] on use at bounding box center [444, 145] width 5 height 6
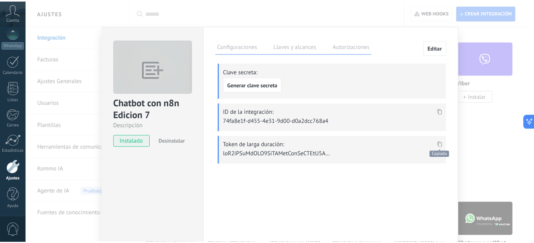
scroll to position [396, 0]
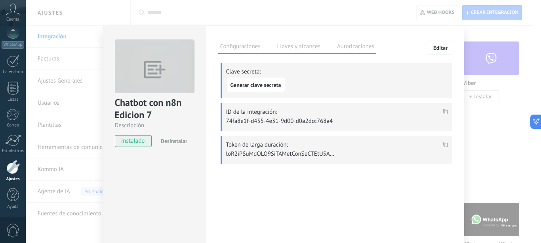
click at [474, 27] on div "Chatbot con n8n Edicion 7 Descripción instalado Desinstalar Configuraciones Lla…" at bounding box center [283, 121] width 515 height 243
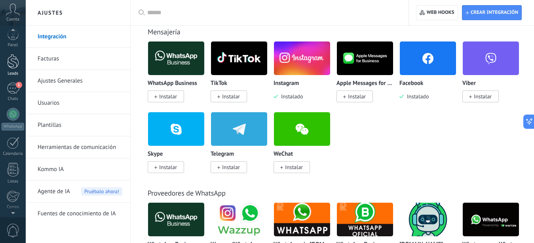
scroll to position [0, 0]
click at [15, 92] on div "1" at bounding box center [13, 92] width 13 height 11
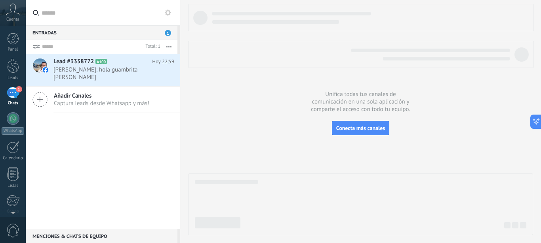
click at [133, 32] on div "Entradas 1" at bounding box center [102, 32] width 152 height 14
click at [96, 74] on span "[PERSON_NAME]: hola guambrita [PERSON_NAME]" at bounding box center [106, 73] width 106 height 15
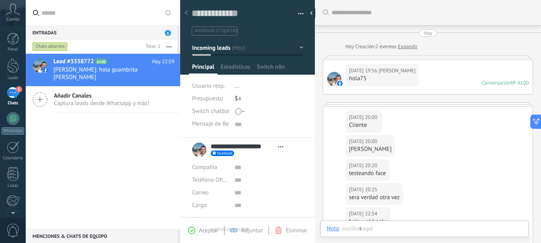
scroll to position [133, 0]
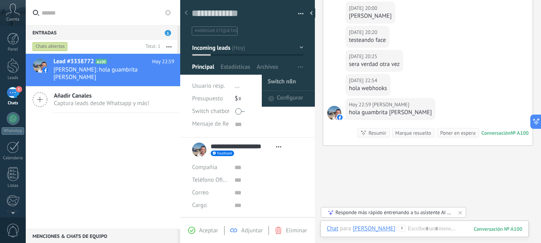
click at [282, 82] on span "Switch n8n" at bounding box center [282, 83] width 28 height 16
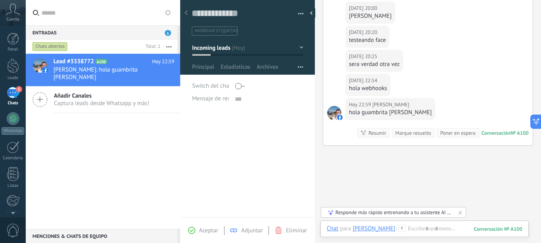
scroll to position [8, 0]
click at [241, 85] on span at bounding box center [239, 86] width 9 height 13
click at [206, 229] on span "Guardar" at bounding box center [205, 231] width 19 height 6
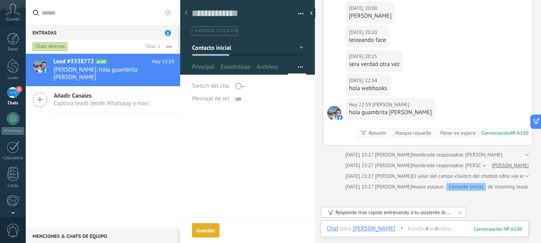
scroll to position [178, 0]
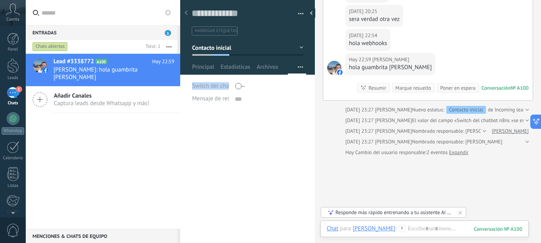
drag, startPoint x: 192, startPoint y: 88, endPoint x: 229, endPoint y: 87, distance: 36.4
click at [229, 87] on span "Switch del chatbot n8ns" at bounding box center [222, 86] width 61 height 6
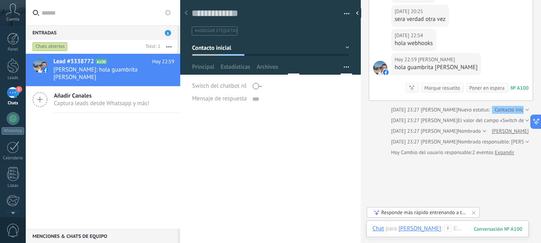
drag, startPoint x: 317, startPoint y: 72, endPoint x: 384, endPoint y: 59, distance: 67.9
click at [384, 59] on div "Guardar y crear Imprimir Administrar etiquetas" at bounding box center [360, 121] width 361 height 243
type textarea "***"
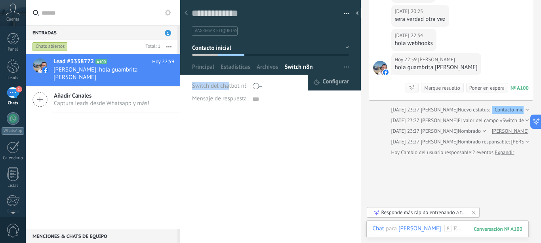
click at [332, 83] on span "Configurar" at bounding box center [336, 83] width 26 height 16
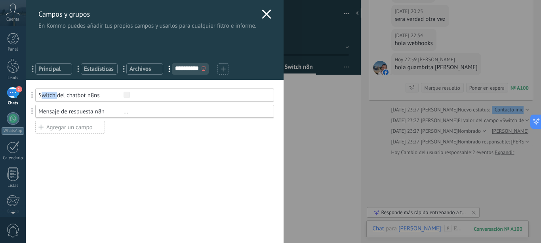
drag, startPoint x: 40, startPoint y: 98, endPoint x: 58, endPoint y: 93, distance: 18.7
click at [58, 93] on div "Switch del chatbot n8ns" at bounding box center [80, 96] width 85 height 8
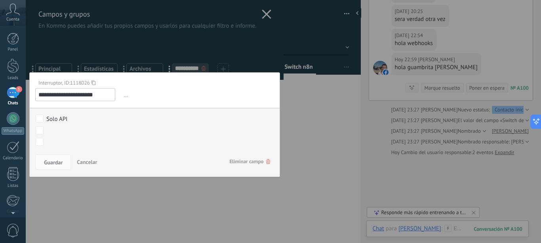
drag, startPoint x: 101, startPoint y: 95, endPoint x: 38, endPoint y: 101, distance: 62.8
click at [38, 101] on input "**********" at bounding box center [75, 94] width 80 height 13
click at [256, 49] on div at bounding box center [155, 121] width 258 height 243
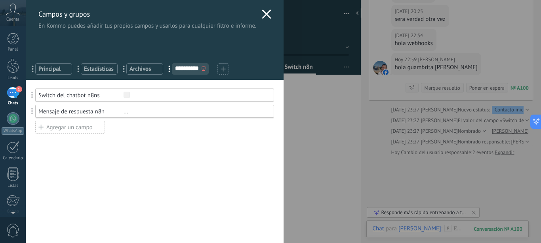
click at [262, 16] on use at bounding box center [266, 13] width 9 height 9
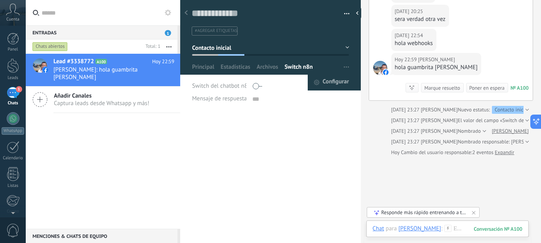
click at [330, 83] on span "Configurar" at bounding box center [336, 83] width 26 height 16
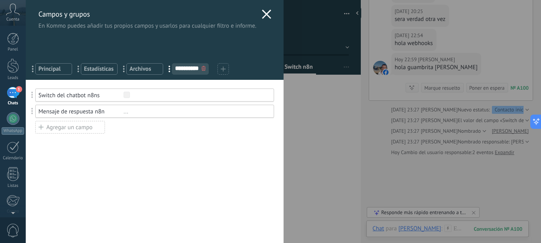
click at [99, 96] on div "Switch del chatbot n8ns" at bounding box center [80, 96] width 85 height 8
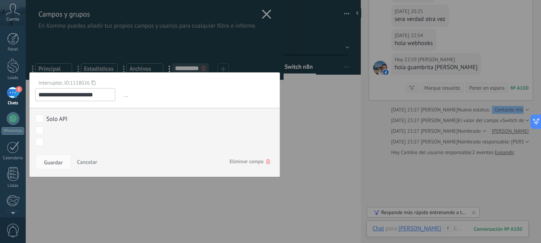
click at [100, 96] on input "**********" at bounding box center [75, 94] width 80 height 13
click at [70, 95] on input "**********" at bounding box center [75, 94] width 80 height 13
type input "**********"
click at [56, 163] on span "Guardar" at bounding box center [53, 163] width 19 height 6
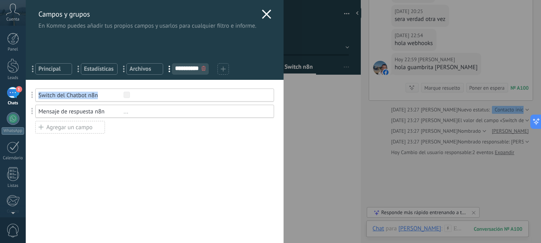
drag, startPoint x: 100, startPoint y: 95, endPoint x: 28, endPoint y: 93, distance: 71.7
click at [38, 93] on div "Switch del Chatbot n8n" at bounding box center [80, 96] width 85 height 8
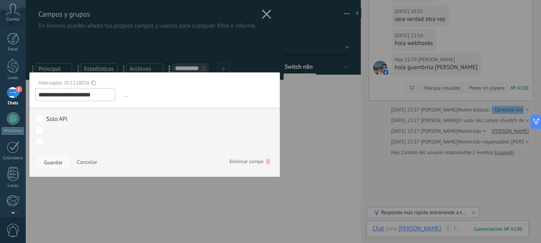
click at [53, 161] on span "Guardar" at bounding box center [53, 163] width 19 height 6
click at [257, 13] on div at bounding box center [155, 121] width 258 height 243
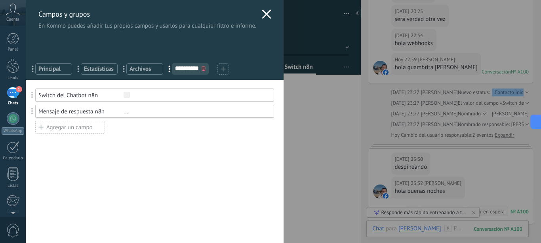
scroll to position [222, 0]
